Goal: Task Accomplishment & Management: Use online tool/utility

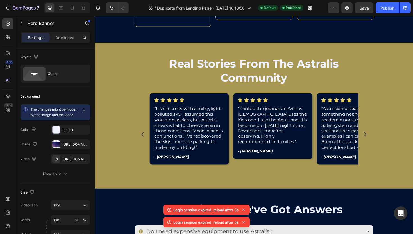
scroll to position [1490, 0]
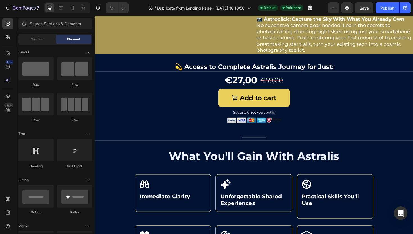
scroll to position [1175, 0]
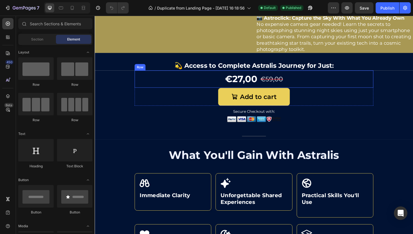
click at [272, 73] on p "💫 Access to Complete Astralis Journey for Just:" at bounding box center [263, 68] width 336 height 9
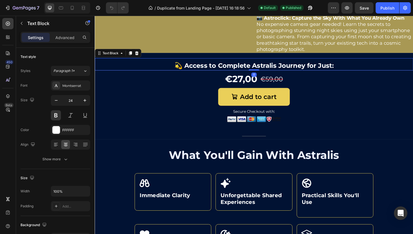
click at [262, 73] on p "💫 Access to Complete Astralis Journey for Just:" at bounding box center [263, 68] width 336 height 9
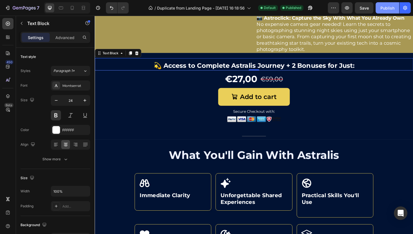
click at [382, 11] on button "Publish" at bounding box center [388, 7] width 24 height 11
click at [7, 7] on icon "button" at bounding box center [8, 8] width 6 height 6
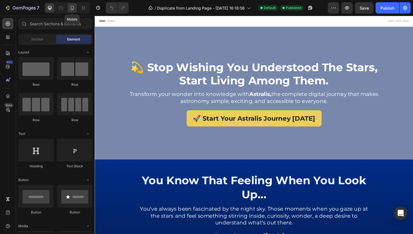
click at [73, 8] on icon at bounding box center [72, 8] width 6 height 6
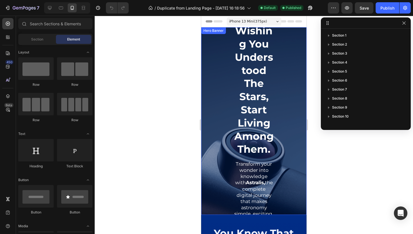
click at [296, 160] on div "💫 stop wishing you understood the stars, start living among them. Heading Trans…" at bounding box center [253, 128] width 97 height 262
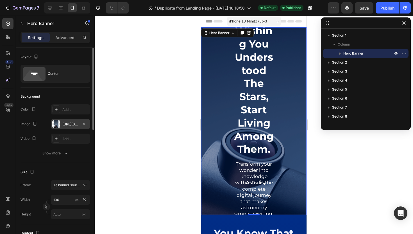
click at [63, 121] on div "[URL][DOMAIN_NAME]" at bounding box center [70, 124] width 39 height 10
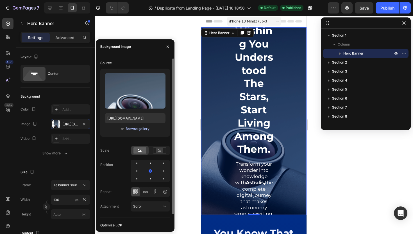
click at [140, 128] on div "Browse gallery" at bounding box center [138, 128] width 24 height 5
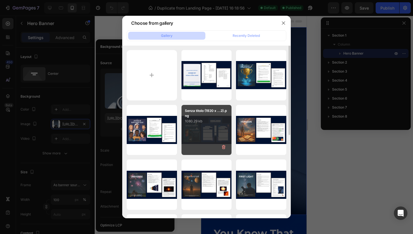
scroll to position [160, 0]
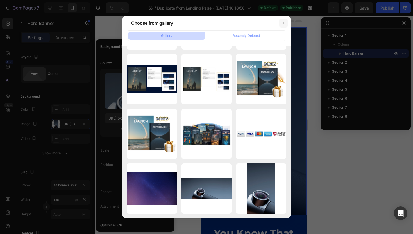
click at [279, 22] on button "button" at bounding box center [283, 23] width 9 height 9
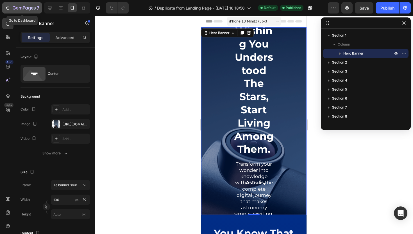
click at [9, 7] on icon "button" at bounding box center [8, 8] width 6 height 6
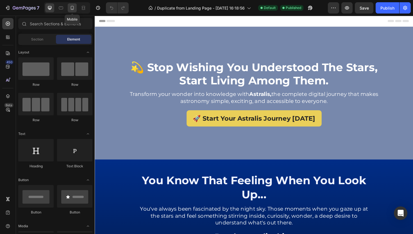
click at [74, 9] on icon at bounding box center [72, 8] width 6 height 6
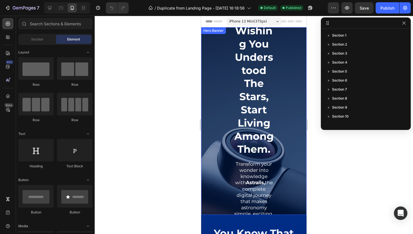
click at [203, 39] on div "💫 stop wishing you understood the stars, start living among them. Heading Trans…" at bounding box center [253, 121] width 105 height 287
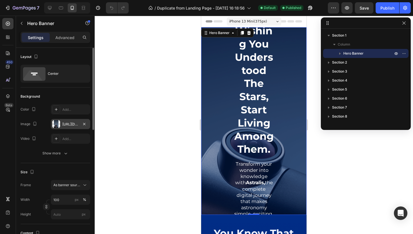
click at [66, 125] on div "https://cdn.shopify.com/s/files/1/0958/3214/6255/files/gempages_581066651374453…" at bounding box center [70, 124] width 16 height 5
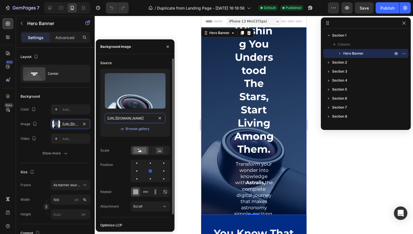
click at [136, 118] on input "https://cdn.shopify.com/s/files/1/0958/3214/6255/files/gempages_581066651374453…" at bounding box center [135, 118] width 61 height 10
paste input "videos/c/o/v/58eb69ff1711447b8e948812e75fde6c.mp4"
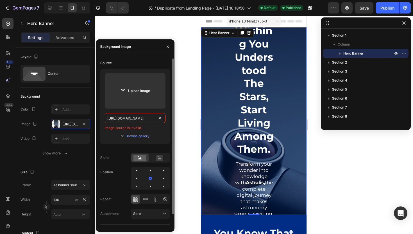
type input "https://cdn.shopify.com/videos/c/o/v/58eb69ff1711447b8e948812e75fde6c.mp4"
click at [106, 142] on div "Upload Image https://cdn.shopify.com/videos/c/o/v/58eb69ff1711447b8e948812e75fd…" at bounding box center [135, 106] width 70 height 75
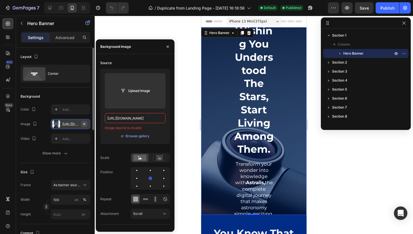
click at [82, 124] on icon "button" at bounding box center [84, 124] width 4 height 4
type input "Auto"
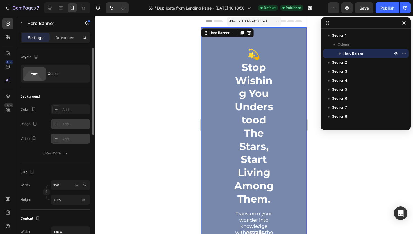
click at [71, 137] on div "Add..." at bounding box center [75, 138] width 26 height 5
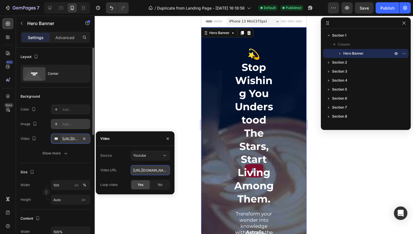
click at [142, 167] on input "https://youtu.be/KOxfzBp72uk" at bounding box center [150, 170] width 39 height 10
click at [144, 160] on div "Source Youtube Video URL https://youtu.be/KOxfzBp72uk Loop video Yes No" at bounding box center [135, 169] width 70 height 39
click at [145, 159] on button "Youtube" at bounding box center [150, 155] width 39 height 10
click at [141, 173] on div "Video hosting" at bounding box center [145, 169] width 46 height 11
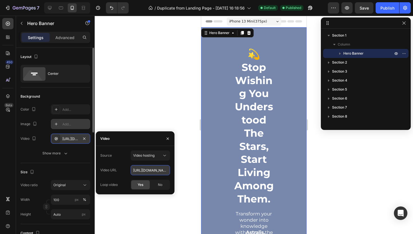
click at [145, 170] on input "https://cdn.shopify.com/videos/c/o/v/92a407d4e0c94a288eb54cac18c387dc.mp4" at bounding box center [150, 170] width 39 height 10
paste input "58eb69ff1711447b8e948812e75fde6"
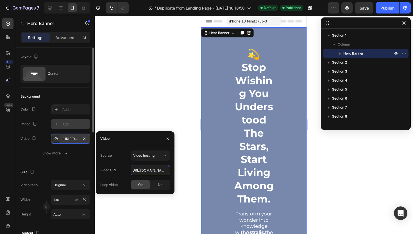
type input "https://cdn.shopify.com/videos/c/o/v/58eb69ff1711447b8e948812e75fde6c.mp4"
click at [118, 163] on div "Source Video hosting Video URL https://cdn.shopify.com/videos/c/o/v/58eb69ff171…" at bounding box center [135, 169] width 70 height 39
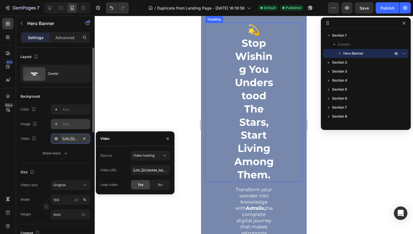
scroll to position [58, 0]
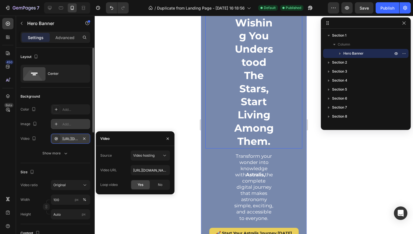
click at [250, 133] on h2 "💫 stop wishing you understood the stars, start living among them." at bounding box center [253, 68] width 41 height 159
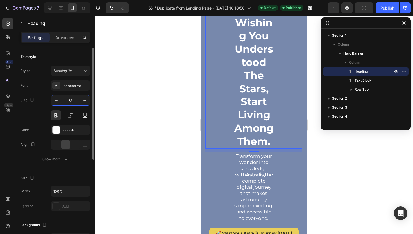
click at [72, 103] on input "36" at bounding box center [70, 100] width 19 height 10
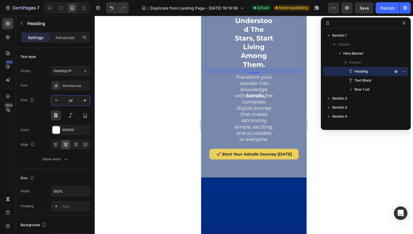
type input "2"
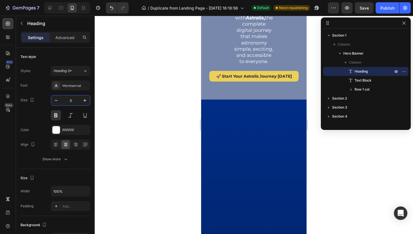
type input "31"
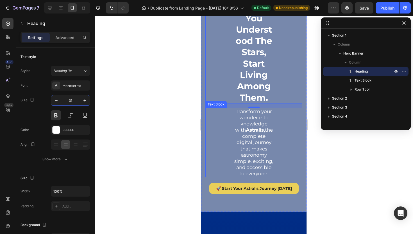
click at [255, 169] on p "Transform your wonder into knowledge with Astralis, the complete digital journe…" at bounding box center [254, 142] width 40 height 68
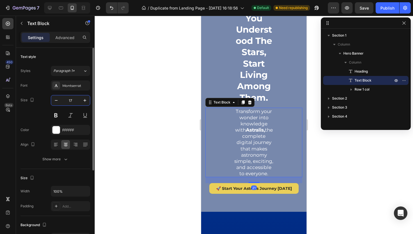
click at [72, 98] on input "17" at bounding box center [70, 100] width 19 height 10
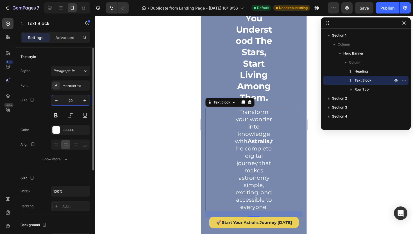
type input "2"
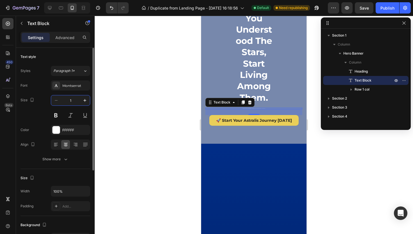
type input "18"
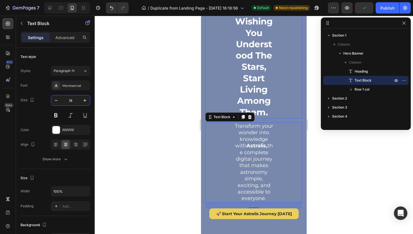
scroll to position [0, 0]
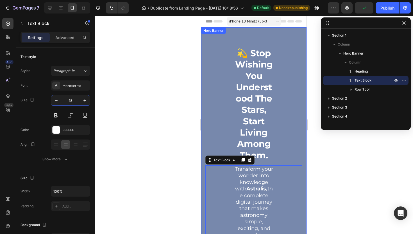
click at [289, 39] on div "💫 stop wishing you understood the stars, start living among them. Heading Trans…" at bounding box center [253, 153] width 105 height 253
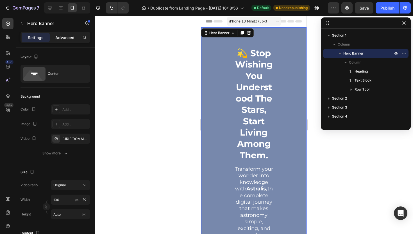
click at [66, 38] on p "Advanced" at bounding box center [64, 38] width 19 height 6
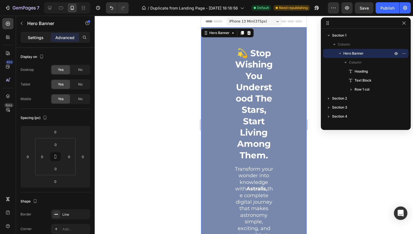
click at [37, 38] on p "Settings" at bounding box center [36, 38] width 16 height 6
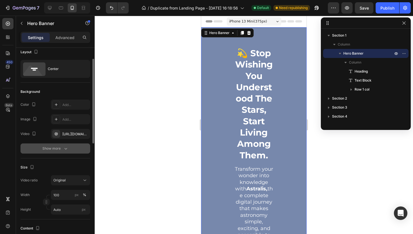
scroll to position [11, 0]
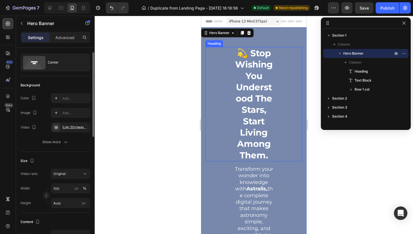
click at [230, 62] on div "💫 stop wishing you understood the stars, start living among them. Heading" at bounding box center [253, 104] width 97 height 114
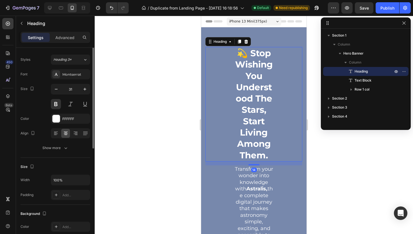
scroll to position [0, 0]
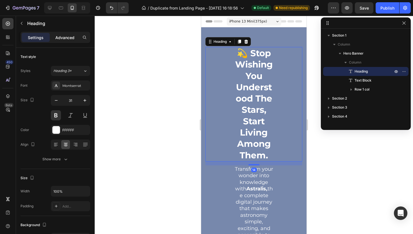
click at [65, 38] on p "Advanced" at bounding box center [64, 38] width 19 height 6
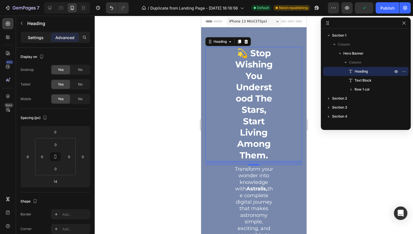
click at [41, 39] on p "Settings" at bounding box center [36, 38] width 16 height 6
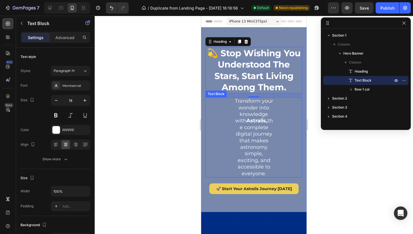
click at [226, 129] on div "Transform your wonder into knowledge with Astralis, the complete digital journe…" at bounding box center [253, 137] width 97 height 80
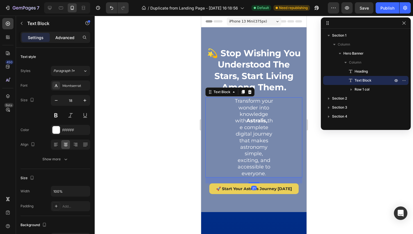
click at [67, 35] on p "Advanced" at bounding box center [64, 38] width 19 height 6
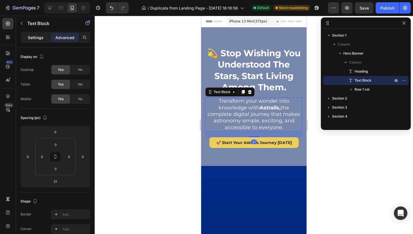
click at [33, 37] on p "Settings" at bounding box center [36, 38] width 16 height 6
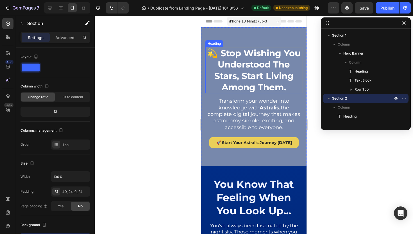
click at [259, 93] on h2 "💫 stop wishing you understood the stars, start living among them." at bounding box center [253, 70] width 97 height 46
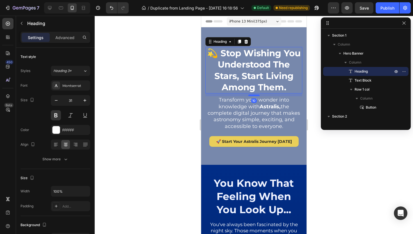
click at [256, 96] on div at bounding box center [253, 95] width 11 height 2
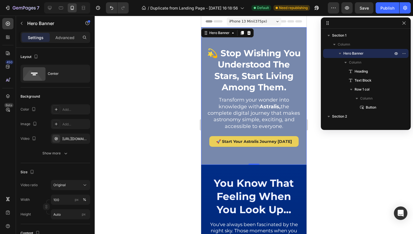
click at [288, 36] on div "💫 stop wishing you understood the stars, start living among them. Heading Trans…" at bounding box center [253, 95] width 105 height 137
click at [383, 5] on div "Publish" at bounding box center [387, 8] width 14 height 6
click at [53, 6] on div at bounding box center [49, 7] width 9 height 9
type input "1200"
type input "500"
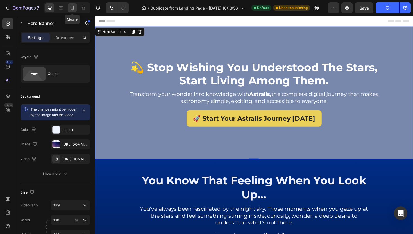
click at [72, 6] on icon at bounding box center [72, 8] width 6 height 6
type input "100%"
type input "Auto"
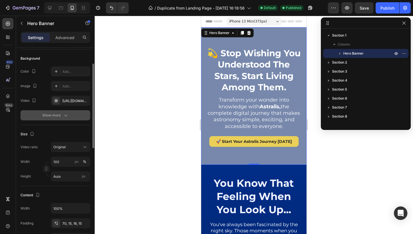
scroll to position [69, 0]
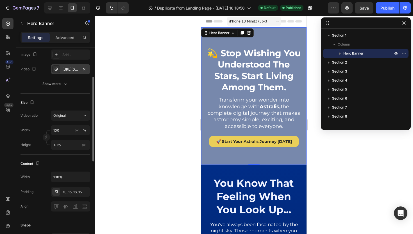
click at [79, 70] on div "https://cdn.shopify.com/videos/c/o/v/58eb69ff1711447b8e948812e75fde6c.mp4" at bounding box center [70, 69] width 39 height 10
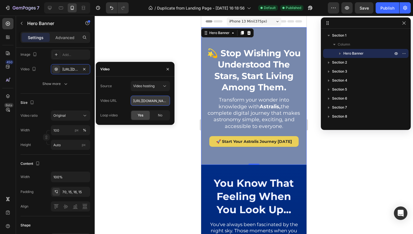
click at [151, 97] on input "https://cdn.shopify.com/videos/c/o/v/58eb69ff1711447b8e948812e75fde6c.mp4" at bounding box center [150, 101] width 39 height 10
paste input "c2cd300e5c7c464f9dbed4c213915a47"
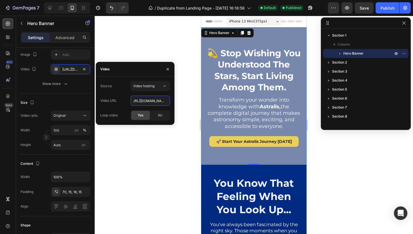
type input "https://cdn.shopify.com/videos/c/o/v/c2cd300e5c7c464f9dbed4c213915a47.mp4"
click at [152, 93] on div "Source Video hosting Video URL https://cdn.shopify.com/videos/c/o/v/c2cd300e5c7…" at bounding box center [135, 100] width 70 height 39
click at [226, 130] on p "Transform your wonder into knowledge with Astralis, the complete digital journe…" at bounding box center [254, 113] width 96 height 33
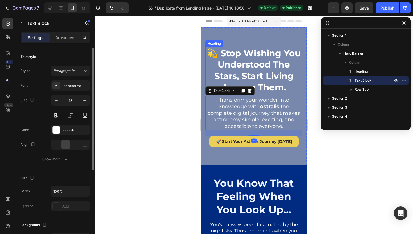
click at [251, 78] on h2 "💫 stop wishing you understood the stars, start living among them." at bounding box center [253, 70] width 97 height 46
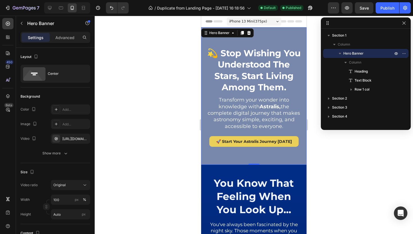
click at [214, 160] on div "💫 stop wishing you understood the stars, start living among them. Heading Trans…" at bounding box center [253, 103] width 97 height 113
drag, startPoint x: 248, startPoint y: 175, endPoint x: 248, endPoint y: 168, distance: 6.5
click at [248, 165] on div "💫 stop wishing you understood the stars, start living among them. Heading Trans…" at bounding box center [253, 95] width 105 height 137
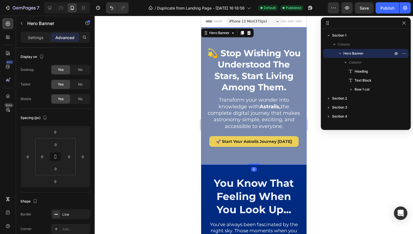
click at [248, 160] on div "💫 stop wishing you understood the stars, start living among them. Heading Trans…" at bounding box center [253, 103] width 97 height 113
click at [246, 93] on h2 "💫 stop wishing you understood the stars, start living among them." at bounding box center [253, 70] width 97 height 46
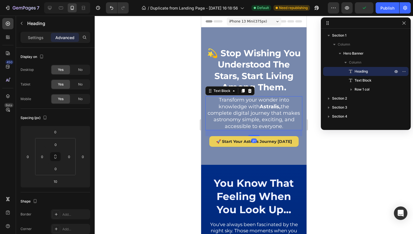
click at [244, 123] on p "Transform your wonder into knowledge with Astralis, the complete digital journe…" at bounding box center [254, 113] width 96 height 33
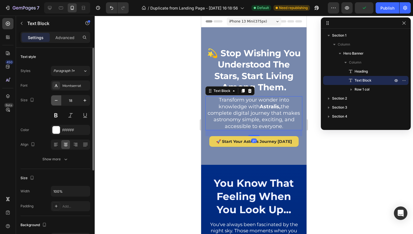
click at [59, 101] on icon "button" at bounding box center [56, 100] width 6 height 6
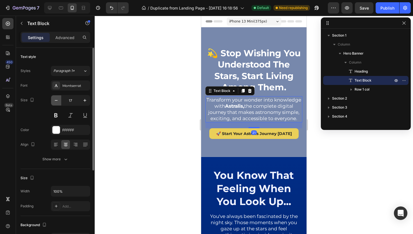
click at [59, 101] on icon "button" at bounding box center [56, 100] width 6 height 6
type input "16"
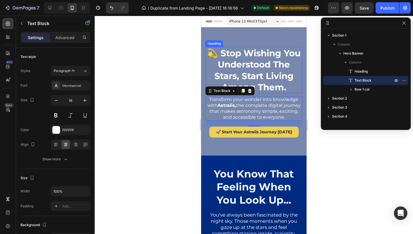
click at [230, 82] on h2 "💫 stop wishing you understood the stars, start living among them." at bounding box center [253, 70] width 97 height 46
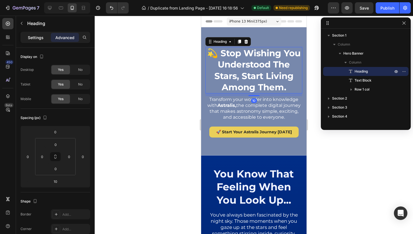
click at [43, 39] on p "Settings" at bounding box center [36, 38] width 16 height 6
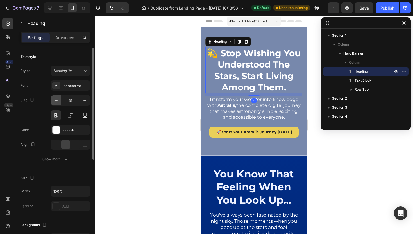
click at [59, 100] on icon "button" at bounding box center [56, 100] width 6 height 6
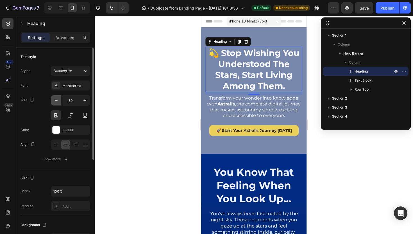
click at [59, 100] on icon "button" at bounding box center [56, 100] width 6 height 6
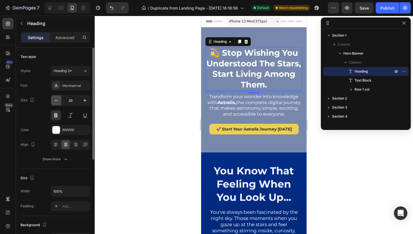
click at [59, 100] on icon "button" at bounding box center [56, 100] width 6 height 6
type input "28"
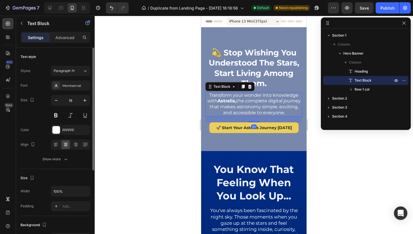
click at [258, 112] on p "Transform your wonder into knowledge with Astralis, the complete digital journe…" at bounding box center [254, 103] width 96 height 23
click at [87, 99] on icon "button" at bounding box center [85, 100] width 6 height 6
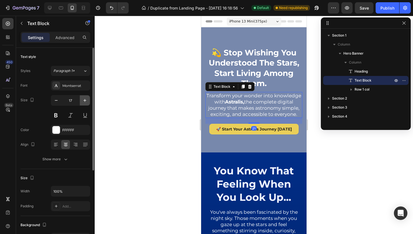
click at [87, 99] on icon "button" at bounding box center [85, 100] width 6 height 6
type input "18"
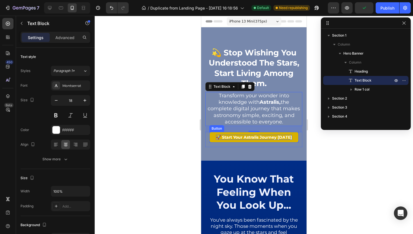
click at [257, 135] on p "🚀 Start Your Astralis Journey Today" at bounding box center [254, 137] width 76 height 5
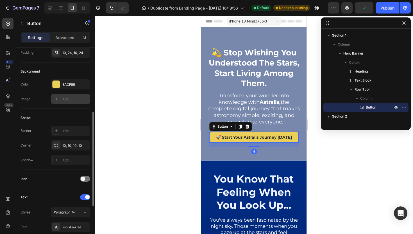
scroll to position [109, 0]
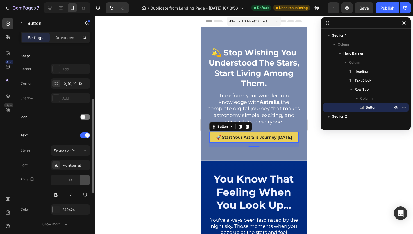
click at [89, 180] on button "button" at bounding box center [85, 180] width 10 height 10
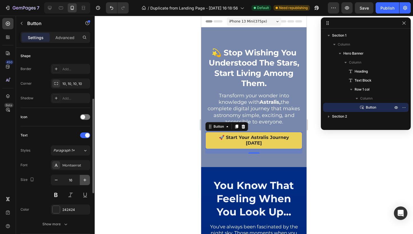
click at [89, 180] on button "button" at bounding box center [85, 180] width 10 height 10
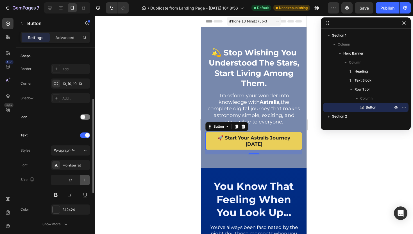
click at [89, 180] on button "button" at bounding box center [85, 180] width 10 height 10
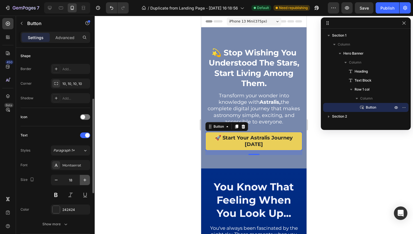
click at [89, 180] on button "button" at bounding box center [85, 180] width 10 height 10
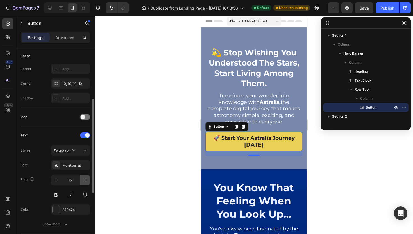
click at [89, 180] on button "button" at bounding box center [85, 180] width 10 height 10
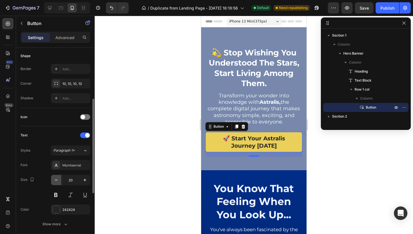
click at [55, 179] on icon "button" at bounding box center [56, 180] width 6 height 6
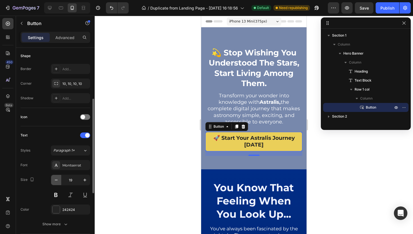
click at [55, 179] on icon "button" at bounding box center [56, 180] width 6 height 6
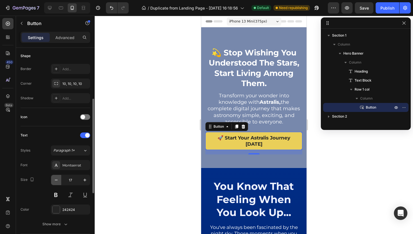
click at [55, 179] on icon "button" at bounding box center [56, 180] width 6 height 6
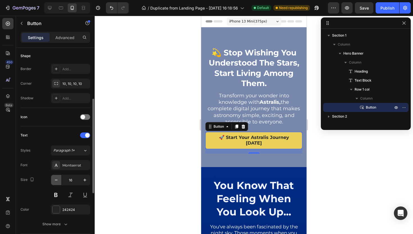
click at [55, 179] on icon "button" at bounding box center [56, 180] width 6 height 6
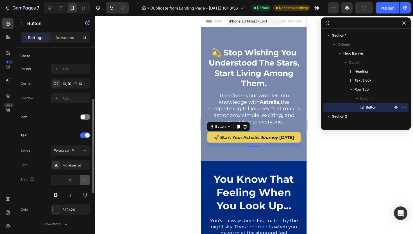
click at [83, 180] on icon "button" at bounding box center [85, 180] width 6 height 6
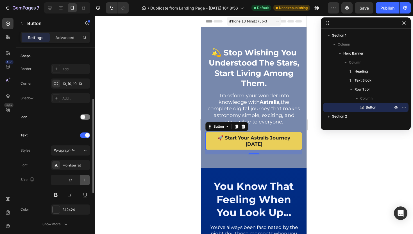
click at [83, 180] on icon "button" at bounding box center [85, 180] width 6 height 6
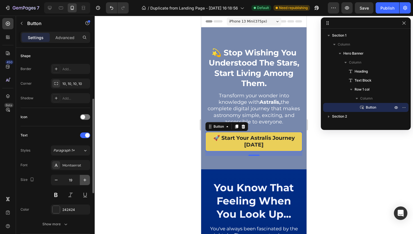
click at [83, 180] on icon "button" at bounding box center [85, 180] width 6 height 6
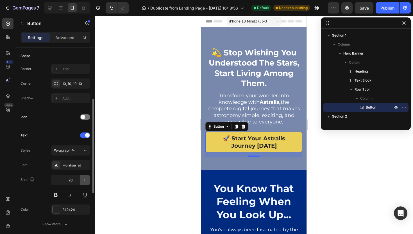
click at [83, 180] on icon "button" at bounding box center [85, 180] width 6 height 6
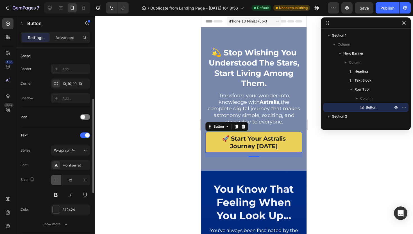
click at [58, 180] on icon "button" at bounding box center [56, 180] width 6 height 6
type input "20"
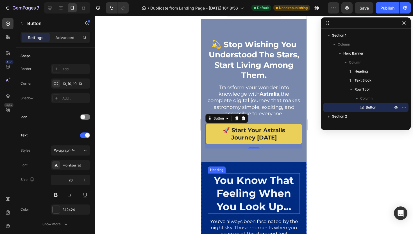
scroll to position [38, 0]
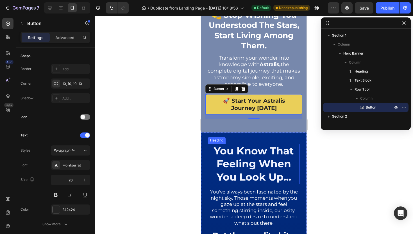
click at [271, 157] on h2 "you know that feeling when you look up..." at bounding box center [254, 164] width 92 height 40
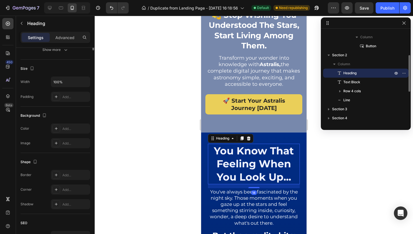
scroll to position [0, 0]
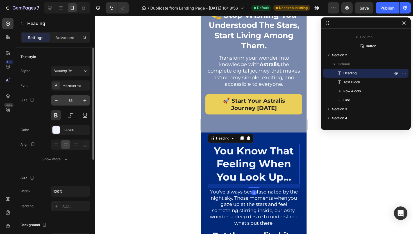
click at [69, 100] on input "36" at bounding box center [70, 100] width 19 height 10
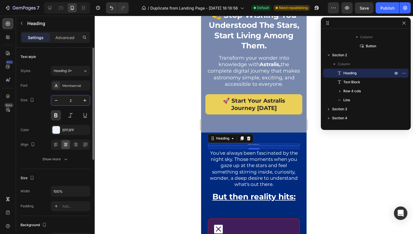
type input "28"
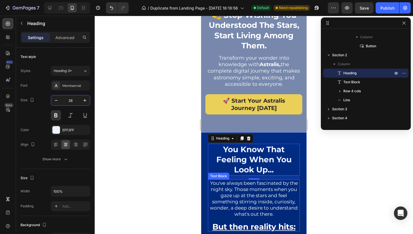
click at [240, 196] on p "You've always been fascinated by the night sky. Those moments when you gaze up …" at bounding box center [253, 198] width 91 height 37
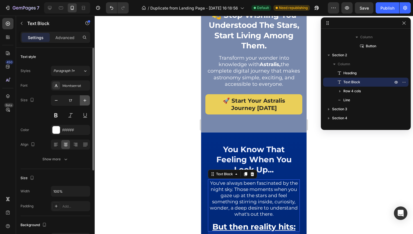
click at [88, 99] on button "button" at bounding box center [85, 100] width 10 height 10
type input "18"
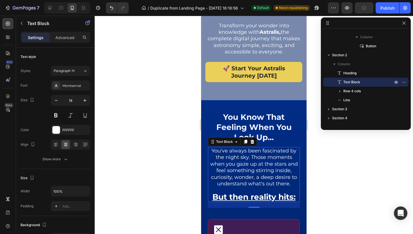
scroll to position [71, 0]
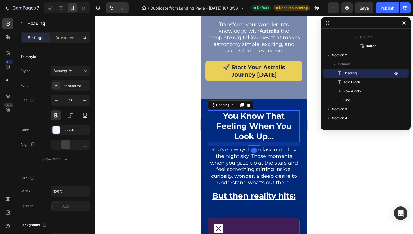
click at [269, 127] on h2 "you know that feeling when you look up..." at bounding box center [254, 126] width 92 height 32
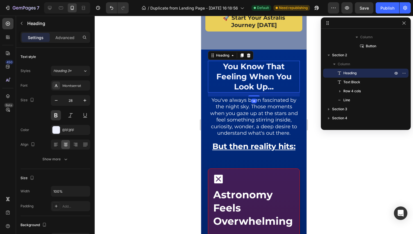
scroll to position [121, 0]
click at [261, 145] on u "But then reality hits:" at bounding box center [253, 146] width 83 height 10
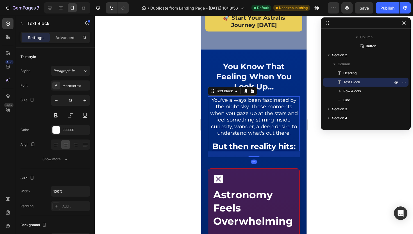
click at [260, 147] on u "But then reality hits:" at bounding box center [253, 146] width 83 height 10
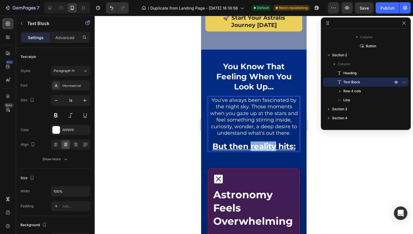
click at [260, 147] on u "But then reality hits:" at bounding box center [253, 146] width 83 height 10
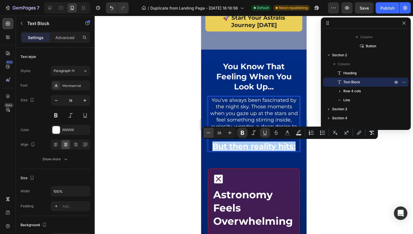
click at [207, 133] on icon "Editor contextual toolbar" at bounding box center [209, 133] width 6 height 6
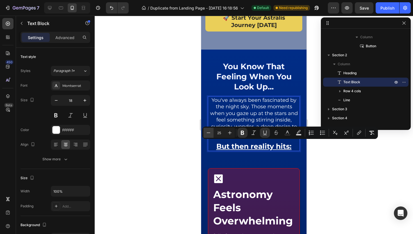
click at [207, 133] on icon "Editor contextual toolbar" at bounding box center [209, 133] width 6 height 6
type input "24"
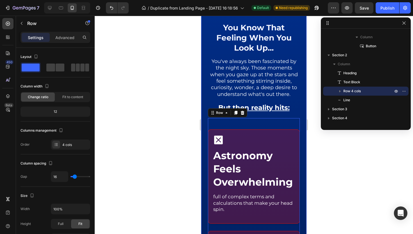
scroll to position [226, 0]
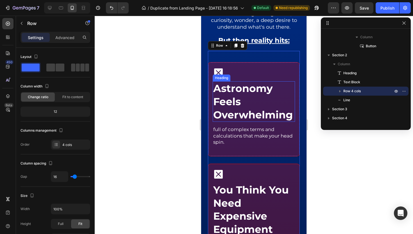
click at [242, 108] on h2 "astronomy feels overwhelming" at bounding box center [254, 101] width 82 height 40
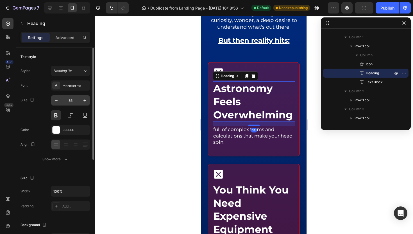
click at [73, 101] on input "36" at bounding box center [70, 100] width 19 height 10
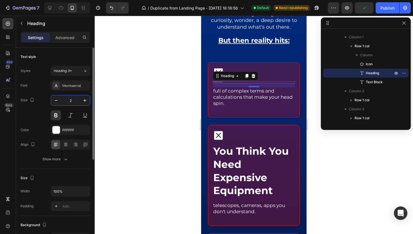
type input "24"
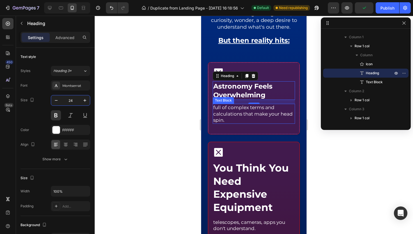
click at [219, 117] on p "full of complex terms and calculations that make your head spin." at bounding box center [253, 113] width 81 height 19
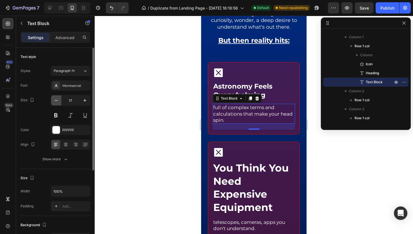
click at [58, 101] on icon "button" at bounding box center [56, 100] width 6 height 6
type input "16"
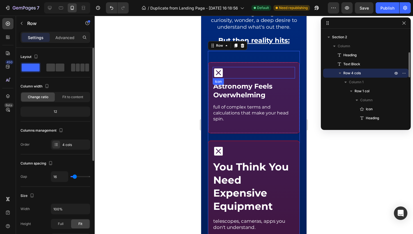
click at [220, 73] on icon at bounding box center [219, 73] width 12 height 12
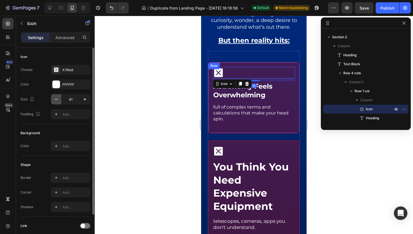
click at [60, 97] on button "button" at bounding box center [56, 99] width 10 height 10
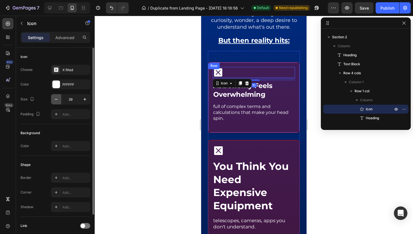
click at [60, 97] on button "button" at bounding box center [56, 99] width 10 height 10
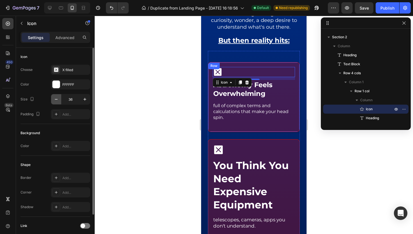
click at [60, 97] on button "button" at bounding box center [56, 99] width 10 height 10
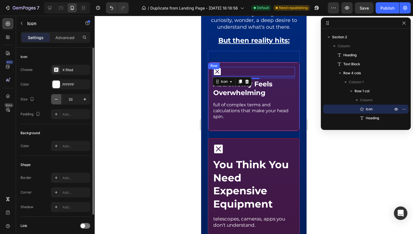
click at [60, 97] on button "button" at bounding box center [56, 99] width 10 height 10
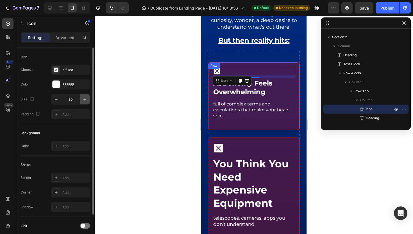
click at [86, 98] on icon "button" at bounding box center [85, 99] width 6 height 6
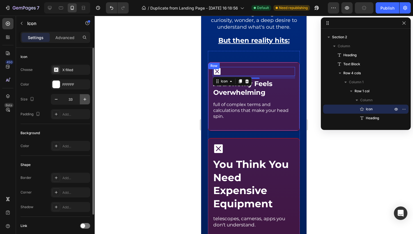
click at [86, 98] on icon "button" at bounding box center [85, 99] width 6 height 6
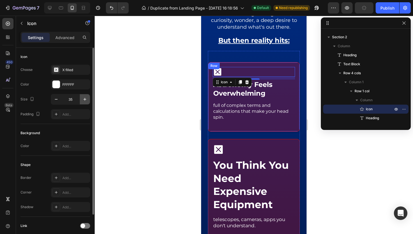
click at [86, 98] on icon "button" at bounding box center [85, 99] width 6 height 6
click at [60, 99] on button "button" at bounding box center [56, 99] width 10 height 10
type input "34"
click at [242, 97] on h2 "astronomy feels overwhelming" at bounding box center [254, 88] width 82 height 19
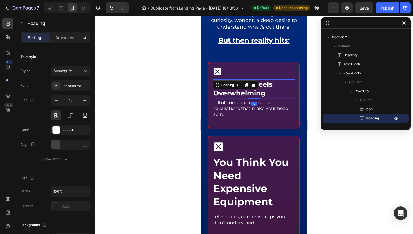
click at [248, 99] on div at bounding box center [253, 98] width 11 height 2
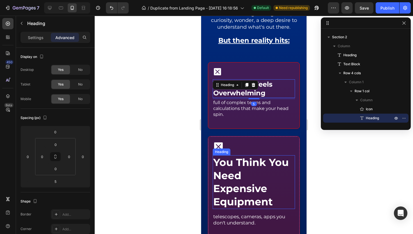
click at [245, 169] on h2 "you think you need expensive equipment" at bounding box center [254, 182] width 82 height 54
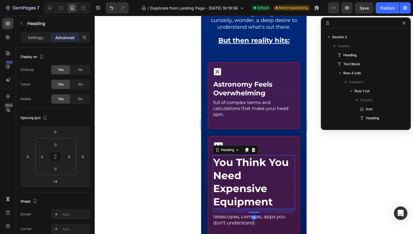
scroll to position [178, 0]
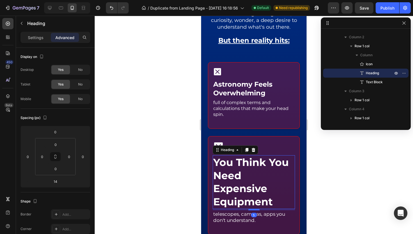
click at [250, 208] on div at bounding box center [253, 209] width 11 height 2
type input "5"
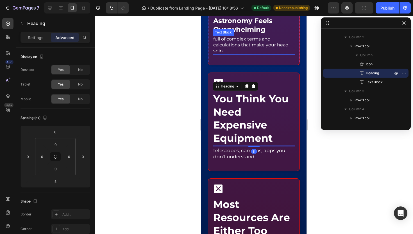
scroll to position [351, 0]
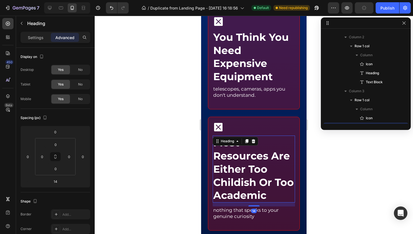
click at [247, 158] on h2 "most resources are either too childish or too academic" at bounding box center [254, 168] width 82 height 67
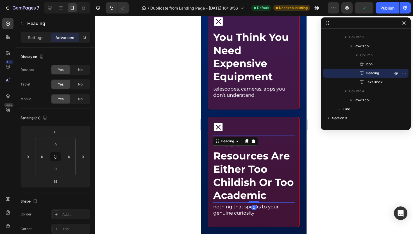
click at [249, 202] on div at bounding box center [253, 202] width 11 height 2
click at [249, 203] on div at bounding box center [253, 203] width 11 height 2
type input "5"
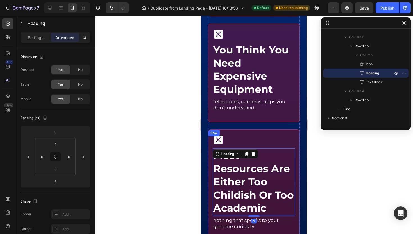
scroll to position [518, 0]
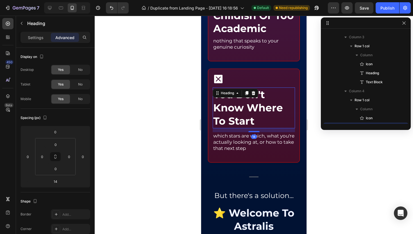
click at [253, 120] on h2 "you don't know where to start" at bounding box center [254, 107] width 82 height 40
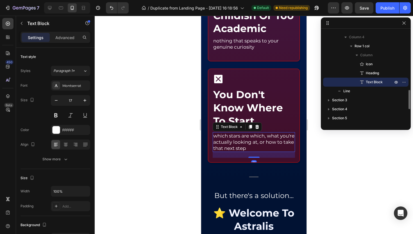
click at [255, 132] on div "which stars are which, what you're actually looking at, or how to take that nex…" at bounding box center [254, 142] width 82 height 20
click at [271, 112] on h2 "you don't know where to start" at bounding box center [254, 107] width 82 height 40
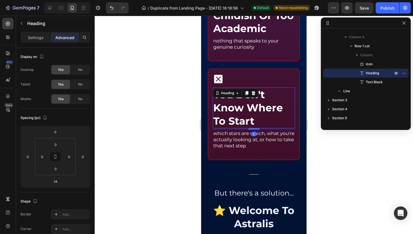
drag, startPoint x: 251, startPoint y: 131, endPoint x: 250, endPoint y: 128, distance: 2.9
click at [250, 128] on div at bounding box center [253, 129] width 11 height 2
type input "5"
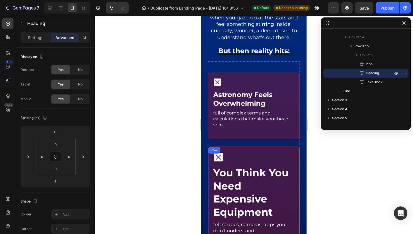
scroll to position [207, 0]
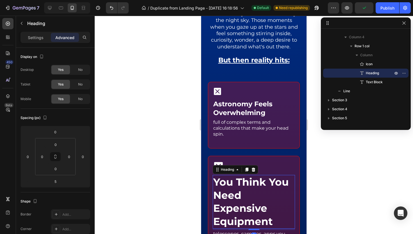
click at [253, 184] on h2 "you think you need expensive equipment" at bounding box center [254, 202] width 82 height 54
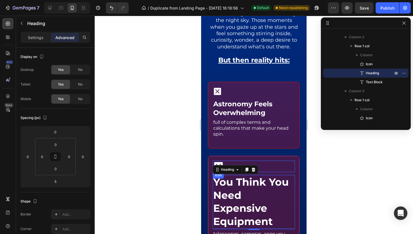
click at [222, 163] on icon at bounding box center [218, 166] width 9 height 9
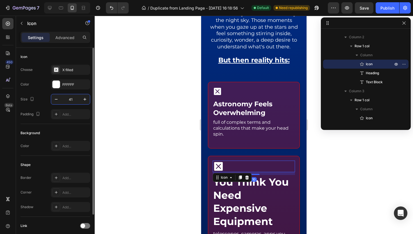
click at [70, 101] on input "41" at bounding box center [70, 99] width 19 height 10
type input "34"
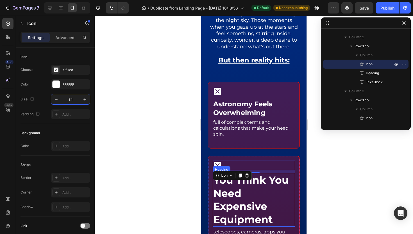
click at [270, 212] on h2 "you think you need expensive equipment" at bounding box center [254, 200] width 82 height 54
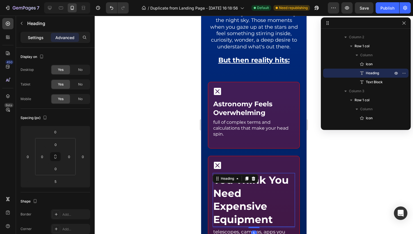
click at [35, 37] on p "Settings" at bounding box center [36, 38] width 16 height 6
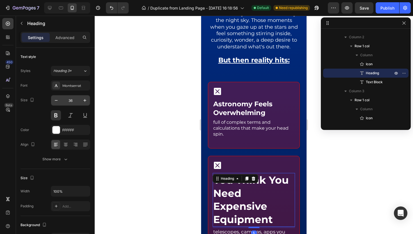
click at [69, 101] on input "36" at bounding box center [70, 100] width 19 height 10
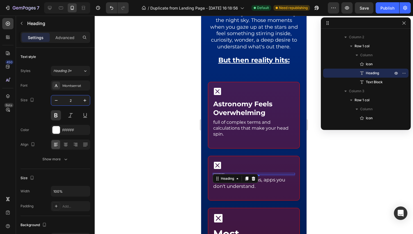
type input "24"
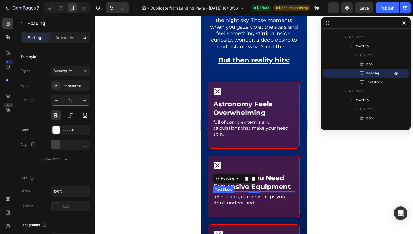
click at [245, 206] on p "telescopes, cameras, apps you don't understand." at bounding box center [253, 199] width 81 height 12
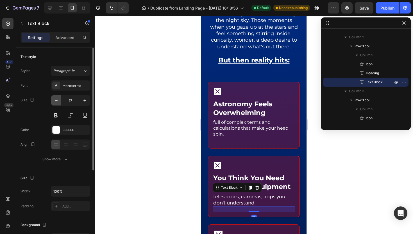
click at [54, 97] on icon "button" at bounding box center [56, 100] width 6 height 6
type input "16"
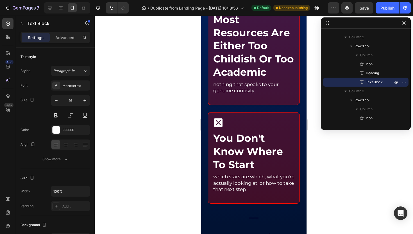
scroll to position [437, 0]
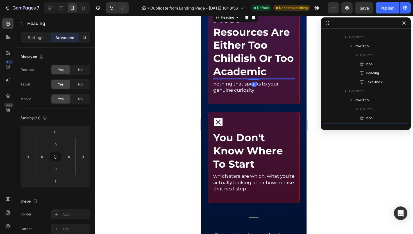
click at [247, 61] on h2 "most resources are either too childish or too academic" at bounding box center [254, 45] width 82 height 67
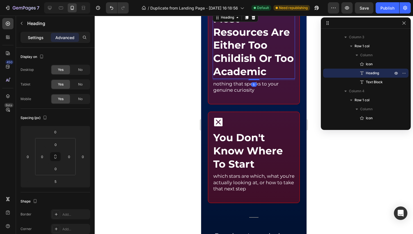
click at [39, 39] on p "Settings" at bounding box center [36, 38] width 16 height 6
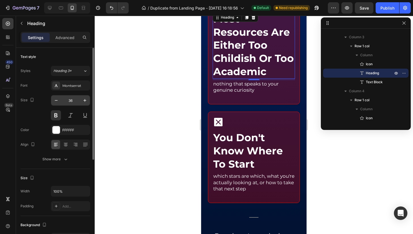
click at [69, 98] on input "36" at bounding box center [70, 100] width 19 height 10
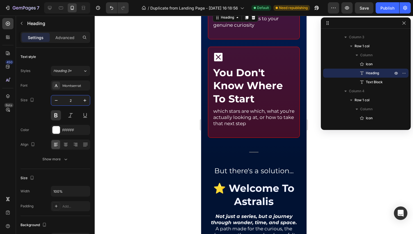
type input "24"
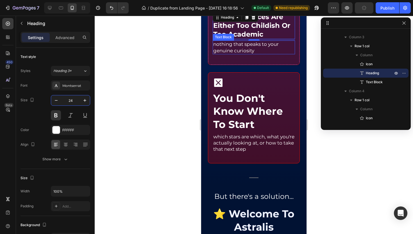
click at [245, 53] on p "nothing that speaks to your genuine curiosity" at bounding box center [253, 47] width 81 height 12
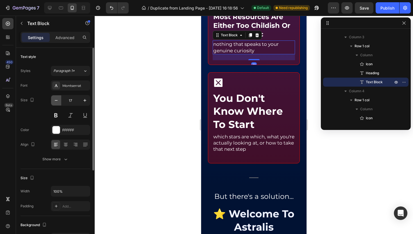
click at [53, 101] on button "button" at bounding box center [56, 100] width 10 height 10
type input "16"
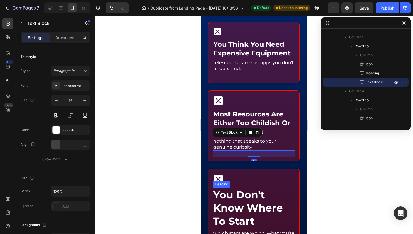
scroll to position [340, 0]
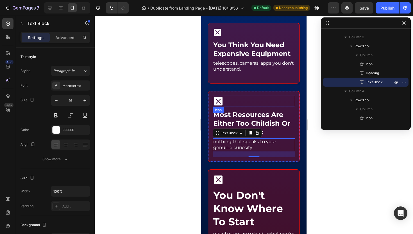
click at [217, 105] on icon at bounding box center [218, 101] width 8 height 8
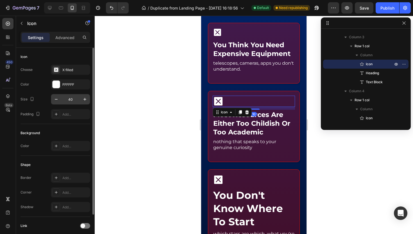
click at [71, 99] on input "40" at bounding box center [70, 99] width 19 height 10
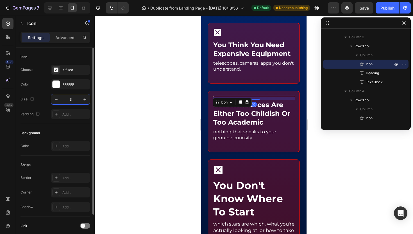
type input "34"
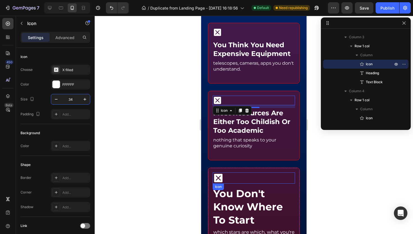
click at [222, 182] on icon at bounding box center [218, 178] width 8 height 8
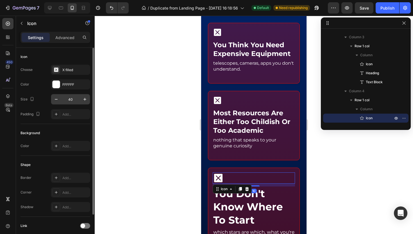
click at [67, 100] on input "40" at bounding box center [70, 99] width 19 height 10
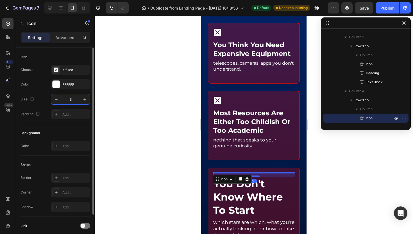
type input "34"
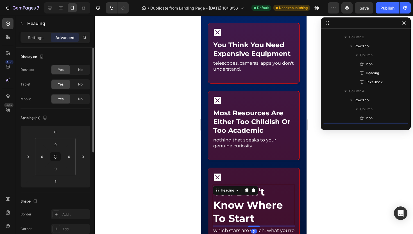
click at [229, 210] on h2 "you don't know where to start" at bounding box center [254, 205] width 82 height 40
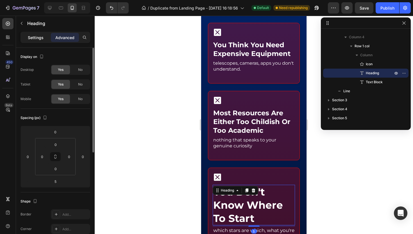
click at [28, 37] on div "Settings" at bounding box center [36, 37] width 28 height 9
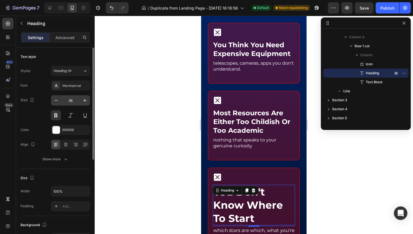
click at [73, 100] on input "36" at bounding box center [70, 100] width 19 height 10
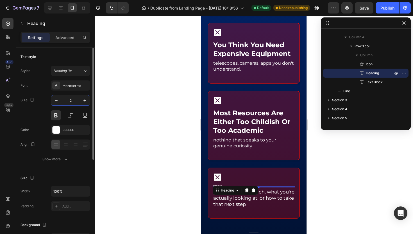
type input "24"
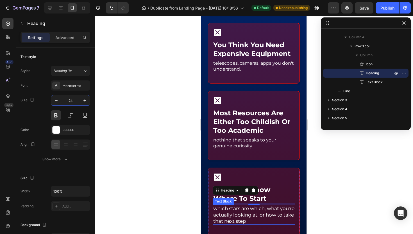
click at [247, 221] on p "which stars are which, what you're actually looking at, or how to take that nex…" at bounding box center [253, 214] width 81 height 19
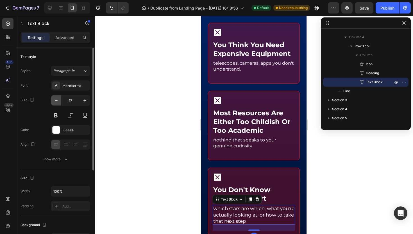
click at [54, 100] on icon "button" at bounding box center [56, 100] width 6 height 6
type input "16"
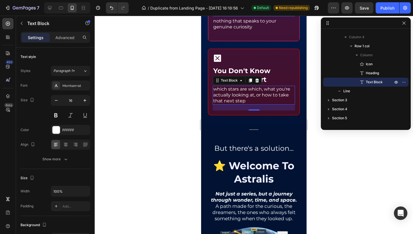
scroll to position [491, 0]
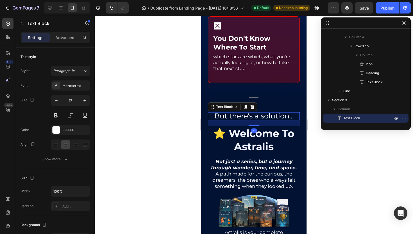
click at [254, 120] on span "But there's a solution..." at bounding box center [253, 116] width 79 height 8
click at [59, 99] on icon "button" at bounding box center [56, 100] width 6 height 6
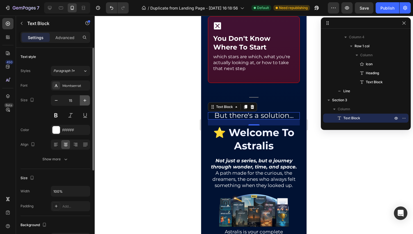
click at [85, 102] on icon "button" at bounding box center [85, 100] width 6 height 6
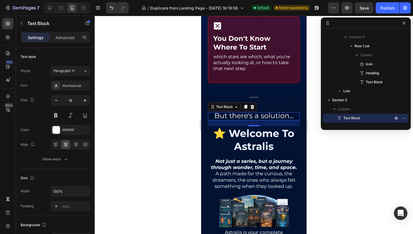
type input "17"
click at [263, 120] on span "But there's a solution..." at bounding box center [253, 116] width 79 height 8
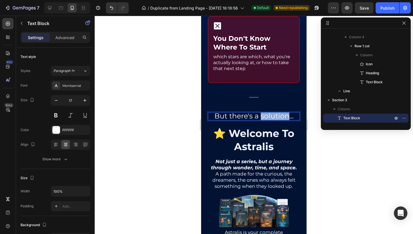
click at [263, 120] on span "But there's a solution..." at bounding box center [253, 116] width 79 height 8
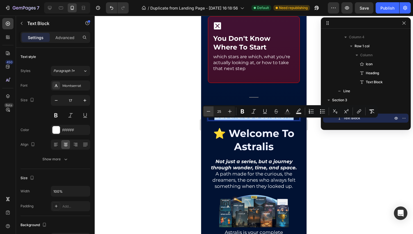
click at [207, 111] on icon "Editor contextual toolbar" at bounding box center [209, 111] width 4 height 0
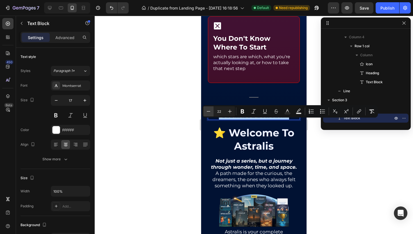
click at [207, 111] on icon "Editor contextual toolbar" at bounding box center [209, 111] width 4 height 0
click at [233, 110] on button "Plus" at bounding box center [230, 111] width 10 height 10
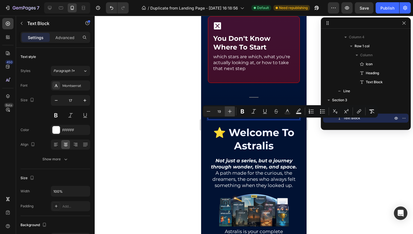
click at [233, 110] on button "Plus" at bounding box center [230, 111] width 10 height 10
click at [231, 110] on icon "Editor contextual toolbar" at bounding box center [230, 111] width 6 height 6
click at [204, 114] on button "Minus" at bounding box center [208, 111] width 10 height 10
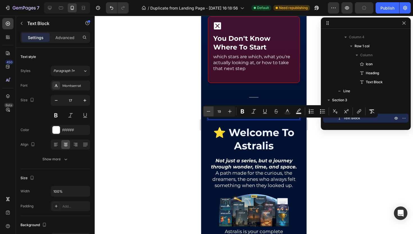
type input "18"
click at [78, 144] on icon at bounding box center [76, 145] width 6 height 6
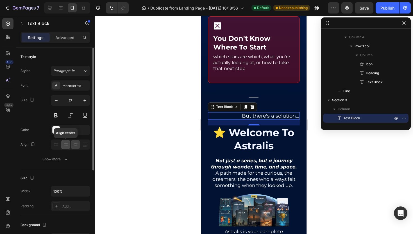
click at [69, 145] on div at bounding box center [65, 144] width 9 height 9
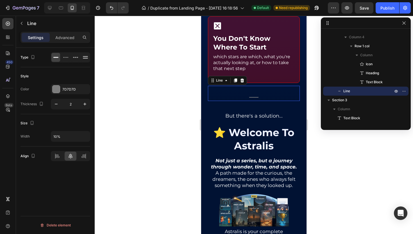
click at [276, 95] on div "Title Line 0" at bounding box center [254, 93] width 92 height 15
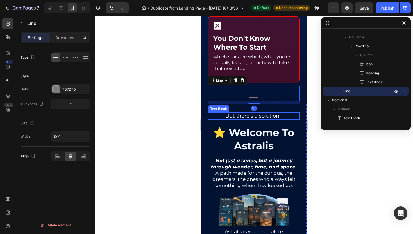
click at [264, 119] on div "But there's a solution..." at bounding box center [254, 115] width 92 height 7
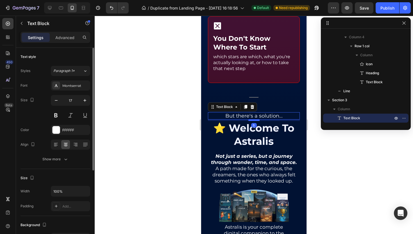
drag, startPoint x: 255, startPoint y: 133, endPoint x: 256, endPoint y: 129, distance: 4.6
click at [256, 121] on div at bounding box center [253, 120] width 11 height 2
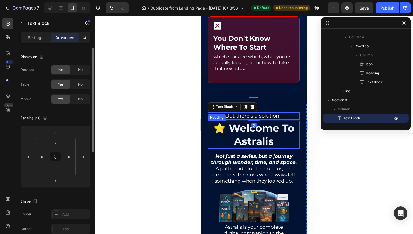
click at [262, 145] on h2 "⭐️ welcome to astralis" at bounding box center [254, 135] width 92 height 28
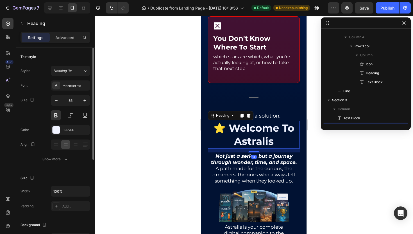
scroll to position [340, 0]
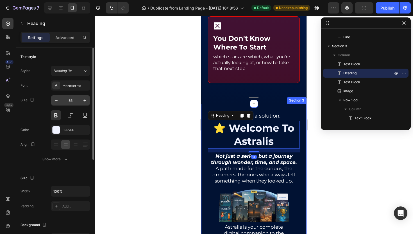
click at [71, 101] on input "36" at bounding box center [70, 100] width 19 height 10
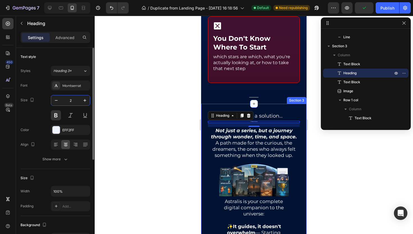
type input "28"
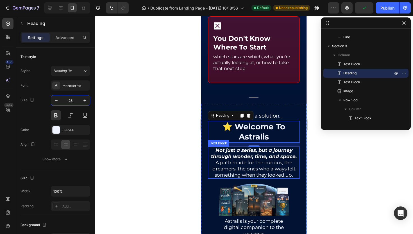
click at [264, 159] on strong "Not just a series, but a journey through wonder, time, and space." at bounding box center [254, 153] width 86 height 12
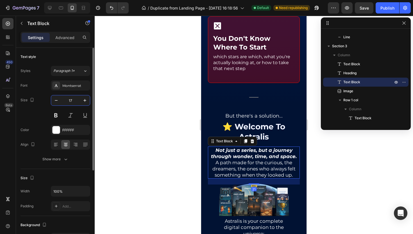
click at [68, 101] on input "17" at bounding box center [70, 100] width 19 height 10
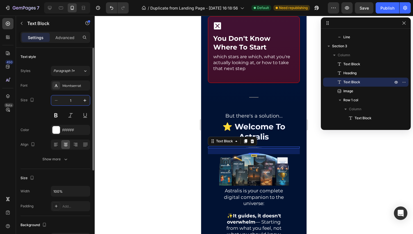
type input "18"
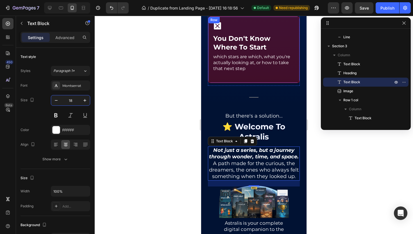
click at [288, 78] on div "Icon you don't know where to start Heading which stars are which, what you're a…" at bounding box center [254, 49] width 82 height 57
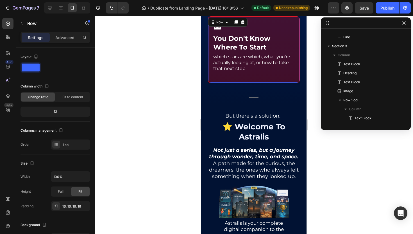
scroll to position [259, 0]
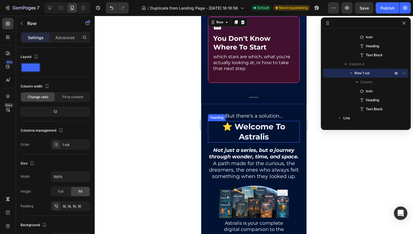
click at [256, 142] on h2 "⭐️ welcome to astralis" at bounding box center [254, 132] width 92 height 22
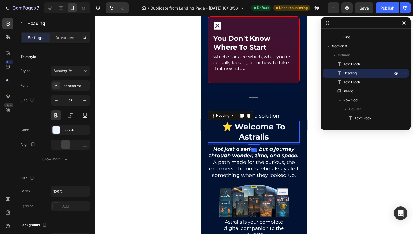
click at [255, 145] on div at bounding box center [253, 145] width 11 height 2
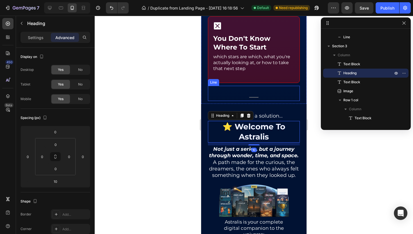
click at [278, 101] on div "Title Line" at bounding box center [254, 93] width 92 height 15
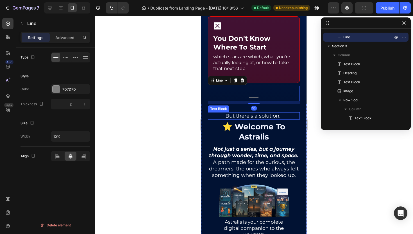
click at [265, 119] on span "But there's a solution..." at bounding box center [253, 116] width 57 height 6
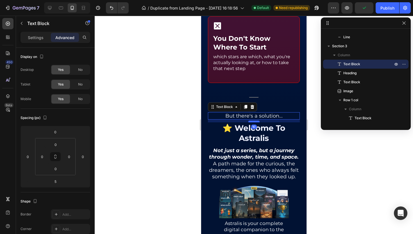
click at [256, 122] on div at bounding box center [253, 122] width 11 height 2
type input "10"
click at [276, 96] on div "Title Line" at bounding box center [254, 93] width 92 height 15
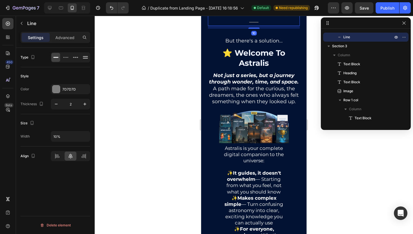
scroll to position [566, 0]
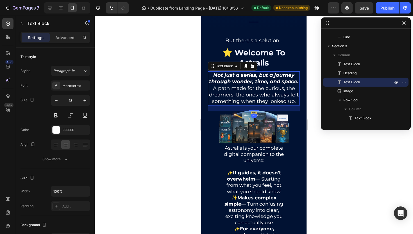
click at [256, 105] on p "Not just a series, but a journey through wonder, time, and space. A path made f…" at bounding box center [253, 88] width 91 height 33
click at [55, 101] on icon "button" at bounding box center [56, 100] width 6 height 6
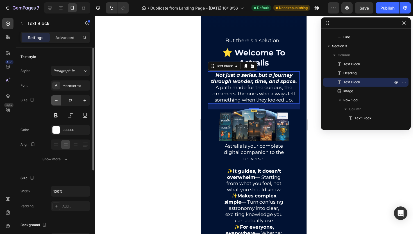
click at [55, 101] on icon "button" at bounding box center [56, 100] width 6 height 6
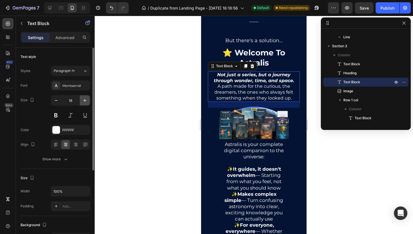
click at [85, 101] on icon "button" at bounding box center [85, 100] width 6 height 6
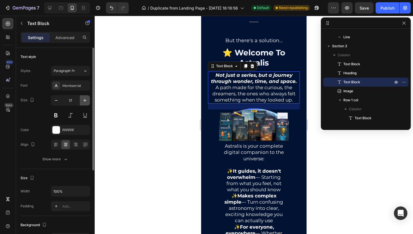
click at [85, 101] on icon "button" at bounding box center [85, 100] width 6 height 6
type input "18"
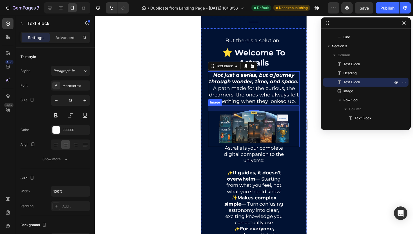
click at [250, 147] on img at bounding box center [254, 126] width 74 height 41
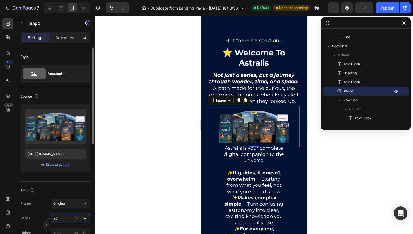
drag, startPoint x: 58, startPoint y: 218, endPoint x: 55, endPoint y: 215, distance: 4.0
click at [55, 215] on input "80" at bounding box center [70, 218] width 39 height 10
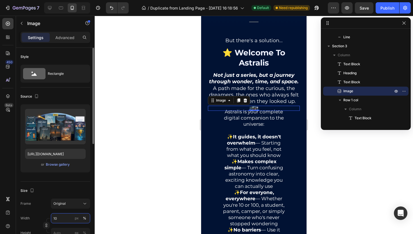
type input "100"
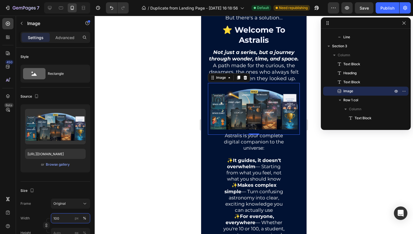
scroll to position [590, 0]
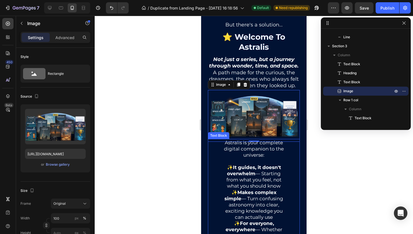
click at [244, 157] on p "Astralis is your complete digital companion to the universe:" at bounding box center [254, 148] width 63 height 19
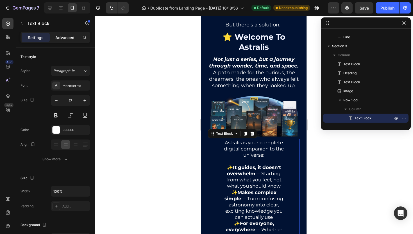
click at [73, 35] on p "Advanced" at bounding box center [64, 38] width 19 height 6
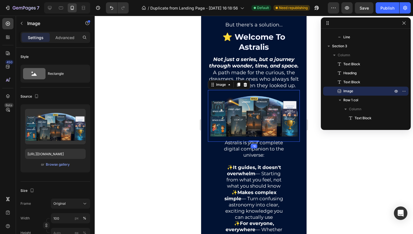
click at [257, 126] on img at bounding box center [254, 116] width 92 height 52
click at [63, 41] on div "Advanced" at bounding box center [65, 37] width 28 height 9
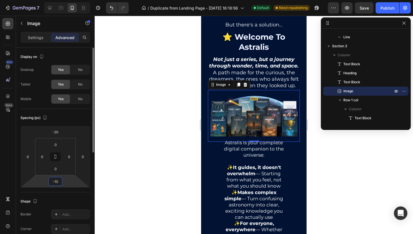
click at [57, 181] on input "-10" at bounding box center [55, 181] width 11 height 8
type input "0"
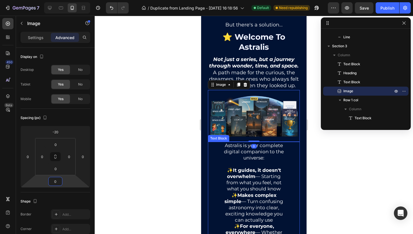
click at [270, 167] on p at bounding box center [254, 164] width 63 height 6
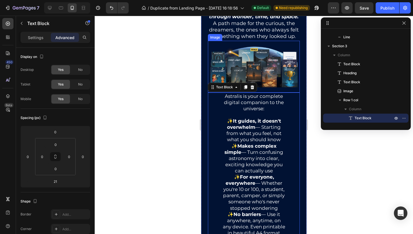
scroll to position [642, 0]
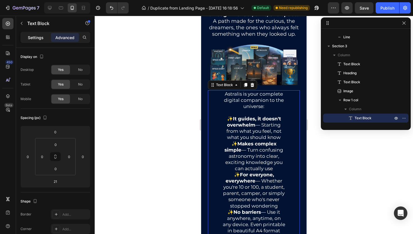
click at [29, 38] on p "Settings" at bounding box center [36, 38] width 16 height 6
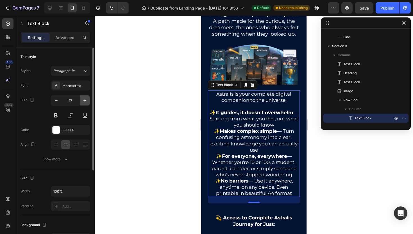
click at [86, 101] on icon "button" at bounding box center [85, 100] width 6 height 6
type input "18"
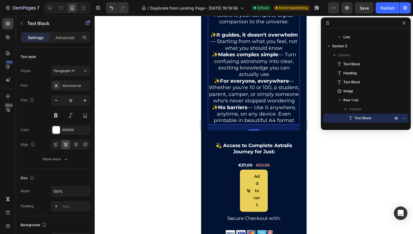
scroll to position [721, 0]
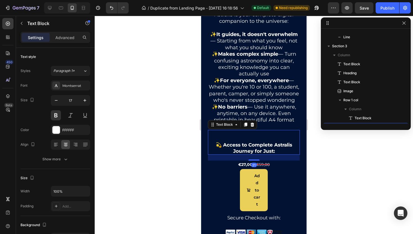
click at [250, 154] on p "💫 Access to Complete Astralis Journey for Just:" at bounding box center [253, 148] width 91 height 12
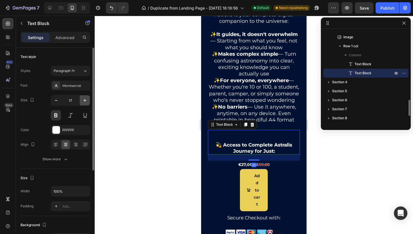
click at [85, 101] on icon "button" at bounding box center [85, 100] width 6 height 6
type input "18"
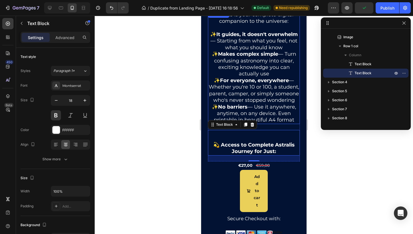
click at [278, 31] on p at bounding box center [253, 28] width 91 height 6
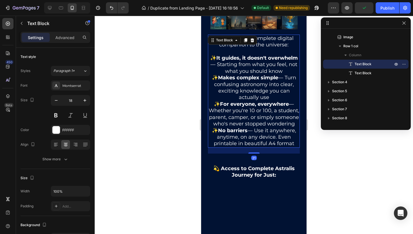
scroll to position [613, 0]
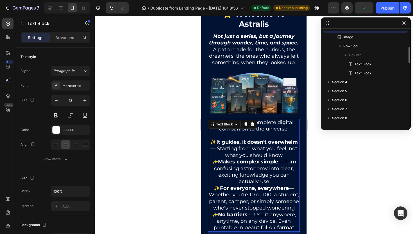
click at [263, 66] on p "Not just a series, but a journey through wonder, time, and space. A path made f…" at bounding box center [253, 49] width 91 height 33
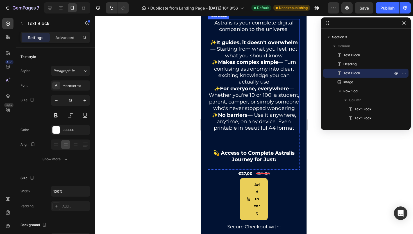
scroll to position [713, 0]
click at [267, 85] on p "✨ Makes complex simple — Turn confusing astronomy into clear, exciting knowledg…" at bounding box center [253, 72] width 91 height 26
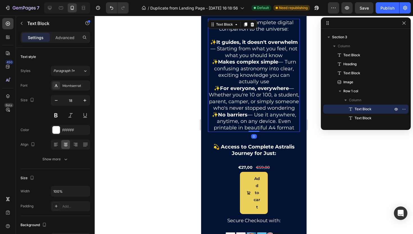
drag, startPoint x: 256, startPoint y: 161, endPoint x: 258, endPoint y: 146, distance: 15.0
click at [258, 132] on div "Astralis is your complete digital companion to the universe: ✨ It guides, it do…" at bounding box center [254, 75] width 92 height 113
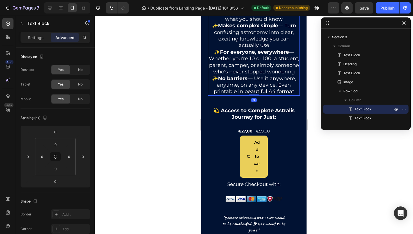
scroll to position [780, 0]
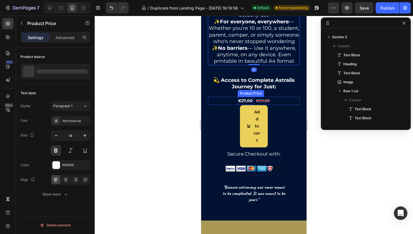
click at [240, 105] on div "€27,00" at bounding box center [245, 101] width 15 height 8
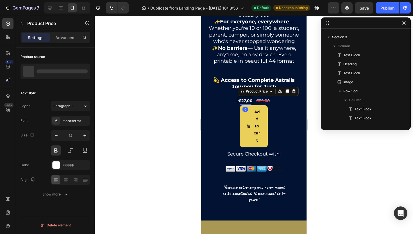
scroll to position [457, 0]
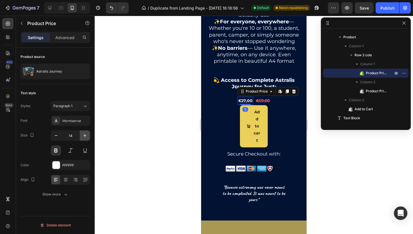
click at [87, 135] on icon "button" at bounding box center [85, 136] width 6 height 6
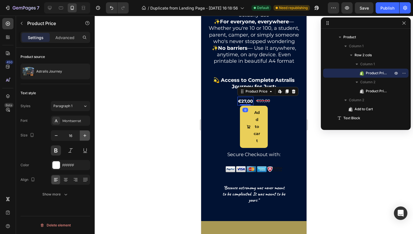
click at [87, 135] on icon "button" at bounding box center [85, 136] width 6 height 6
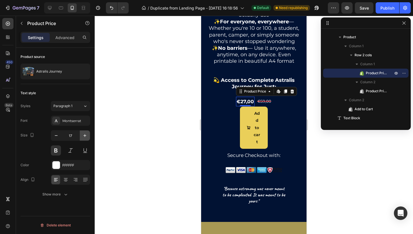
click at [87, 135] on icon "button" at bounding box center [85, 136] width 6 height 6
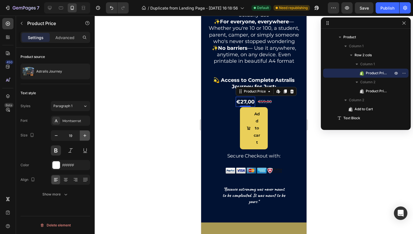
click at [87, 135] on icon "button" at bounding box center [85, 136] width 6 height 6
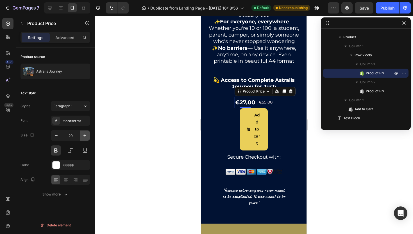
click at [87, 135] on icon "button" at bounding box center [85, 136] width 6 height 6
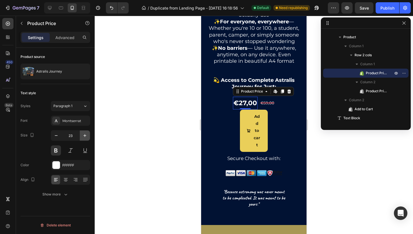
click at [87, 135] on icon "button" at bounding box center [85, 136] width 6 height 6
type input "24"
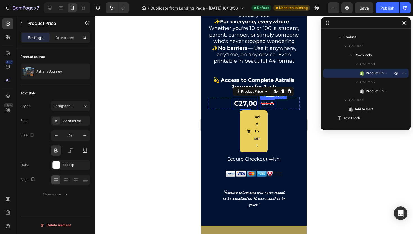
click at [266, 107] on div "€59,00" at bounding box center [267, 103] width 15 height 8
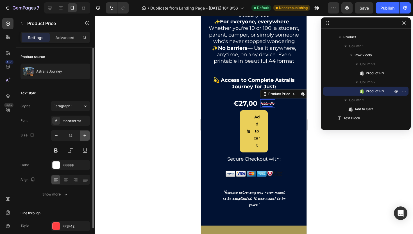
click at [85, 134] on icon "button" at bounding box center [85, 136] width 6 height 6
type input "18"
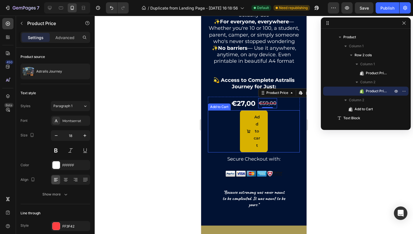
click at [259, 139] on button "Add to cart" at bounding box center [254, 131] width 28 height 42
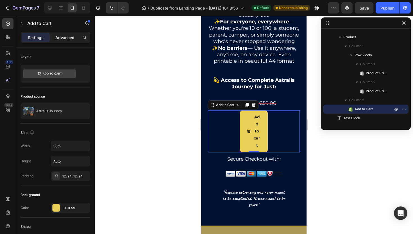
click at [66, 38] on p "Advanced" at bounding box center [64, 38] width 19 height 6
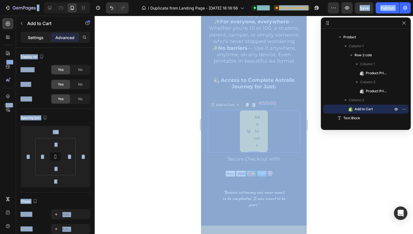
click at [42, 38] on p "Settings" at bounding box center [36, 38] width 16 height 6
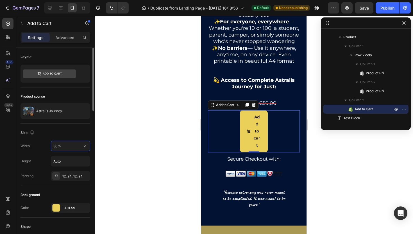
click at [52, 145] on input "30%" at bounding box center [70, 146] width 39 height 10
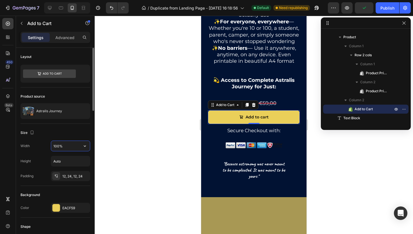
drag, startPoint x: 56, startPoint y: 148, endPoint x: 53, endPoint y: 146, distance: 3.2
click at [53, 146] on input "100%" at bounding box center [70, 146] width 39 height 10
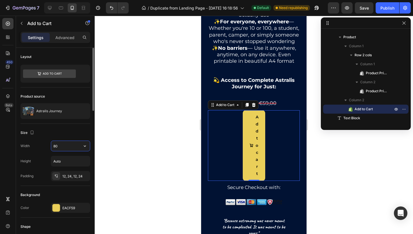
click at [80, 131] on div "Size" at bounding box center [56, 132] width 70 height 9
click at [70, 144] on input "80" at bounding box center [70, 146] width 39 height 10
click at [88, 145] on button "button" at bounding box center [85, 146] width 10 height 10
click at [80, 168] on span "100%" at bounding box center [80, 170] width 9 height 5
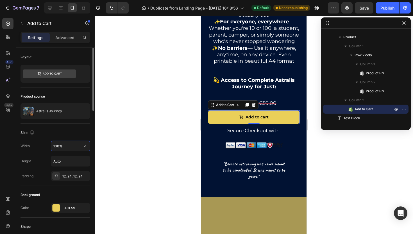
drag, startPoint x: 58, startPoint y: 147, endPoint x: 54, endPoint y: 146, distance: 4.2
click at [54, 146] on input "100%" at bounding box center [70, 146] width 39 height 10
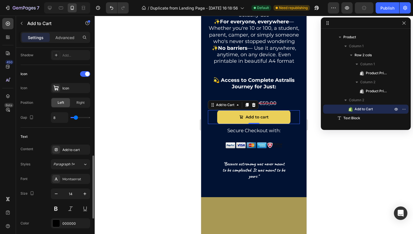
scroll to position [245, 0]
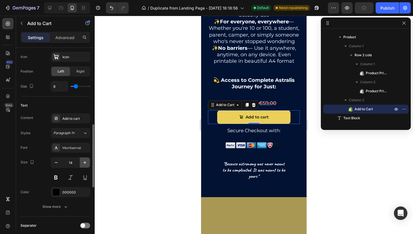
type input "80%"
click at [85, 160] on icon "button" at bounding box center [85, 163] width 6 height 6
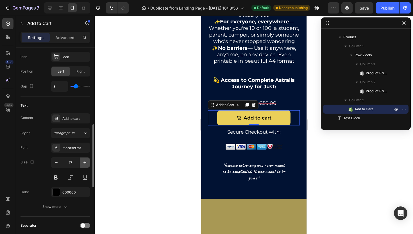
click at [85, 160] on icon "button" at bounding box center [85, 163] width 6 height 6
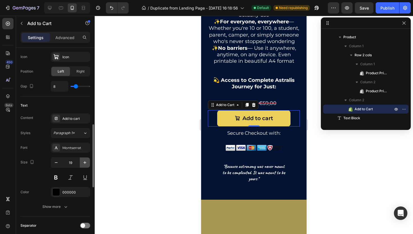
click at [85, 160] on icon "button" at bounding box center [85, 163] width 6 height 6
type input "20"
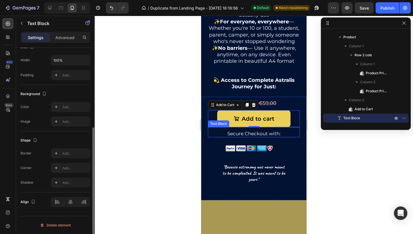
click at [261, 137] on p "Secure Checkout with:" at bounding box center [253, 133] width 91 height 6
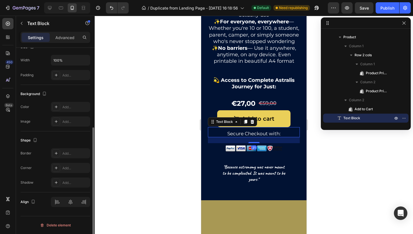
scroll to position [0, 0]
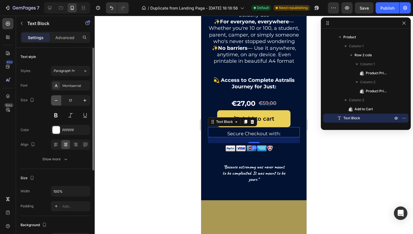
click at [61, 99] on button "button" at bounding box center [56, 100] width 10 height 10
click at [59, 100] on button "button" at bounding box center [56, 100] width 10 height 10
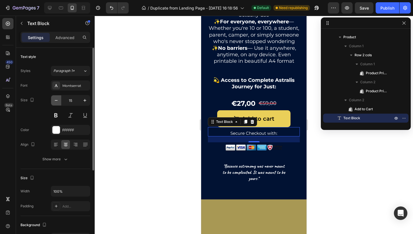
type input "14"
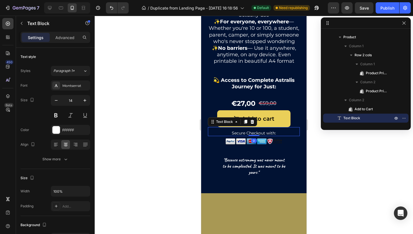
drag, startPoint x: 255, startPoint y: 165, endPoint x: 255, endPoint y: 151, distance: 13.2
click at [255, 136] on div "Secure Checkout with: Text Block 0" at bounding box center [254, 131] width 92 height 9
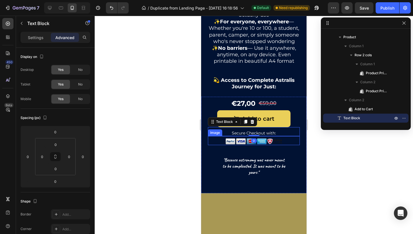
click at [295, 145] on div at bounding box center [254, 141] width 92 height 8
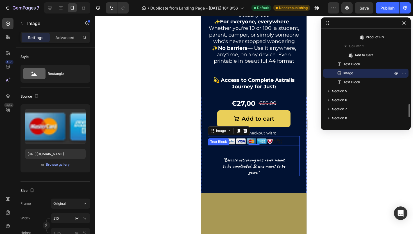
click at [285, 176] on div ""Because astronomy was never meant to be complicated. It was meant to be yours.…" at bounding box center [254, 160] width 92 height 31
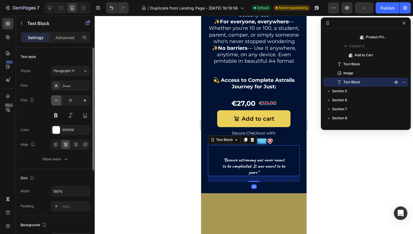
click at [57, 102] on icon "button" at bounding box center [56, 100] width 6 height 6
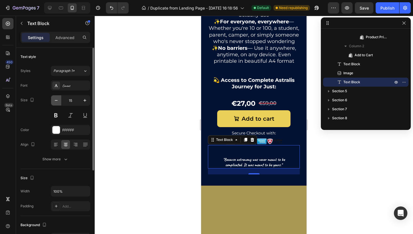
click at [57, 102] on icon "button" at bounding box center [56, 100] width 6 height 6
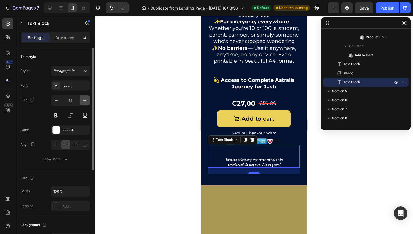
click at [83, 99] on icon "button" at bounding box center [85, 100] width 6 height 6
type input "16"
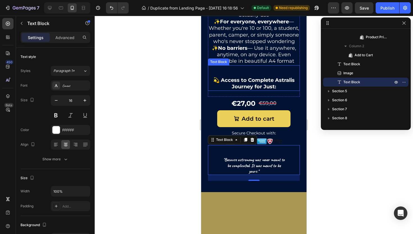
click at [278, 91] on div "💫 Access to Complete Astralis Journey for Just: Text Block" at bounding box center [254, 78] width 92 height 26
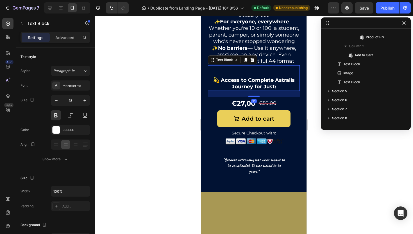
scroll to position [394, 0]
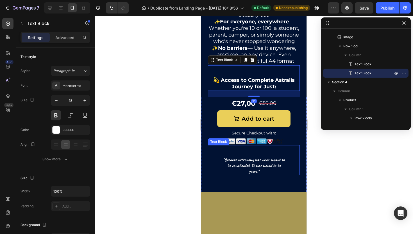
click at [261, 174] on strong ""Because astronomy was never meant to be complicated. It was meant to be yours."" at bounding box center [253, 165] width 61 height 17
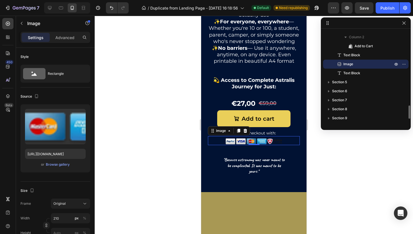
click at [281, 145] on div "Image 0" at bounding box center [254, 140] width 92 height 9
click at [263, 174] on strong ""Because astronomy was never meant to be complicated. It was meant to be yours."" at bounding box center [253, 165] width 61 height 17
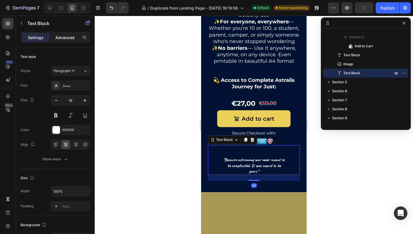
click at [71, 38] on p "Advanced" at bounding box center [64, 38] width 19 height 6
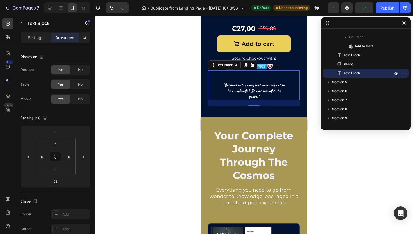
scroll to position [889, 0]
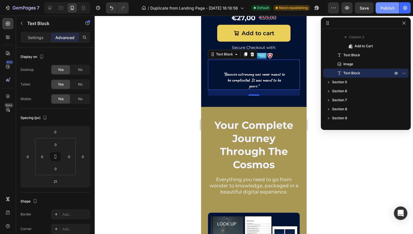
click at [382, 12] on button "Publish" at bounding box center [388, 7] width 24 height 11
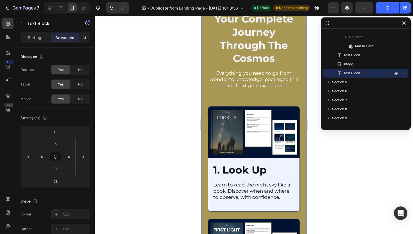
scroll to position [939, 0]
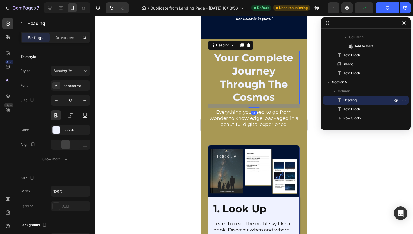
click at [258, 79] on h2 "your complete journey through the cosmos" at bounding box center [254, 78] width 92 height 54
click at [69, 103] on input "36" at bounding box center [70, 100] width 19 height 10
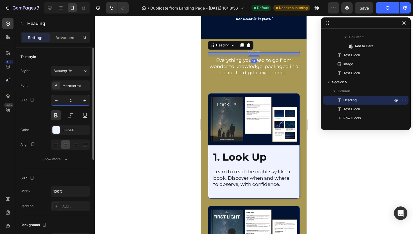
type input "28"
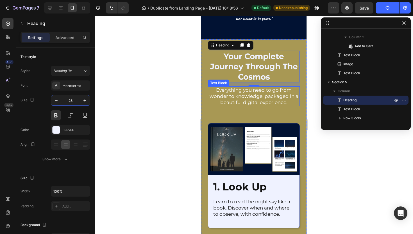
click at [259, 92] on p "Everything you need to go from wonder to knowledge, packaged in a beautiful dig…" at bounding box center [253, 96] width 91 height 19
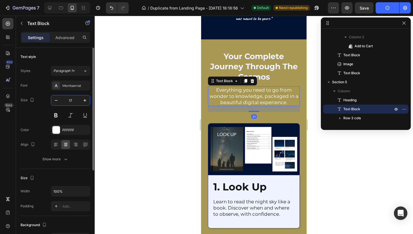
click at [74, 101] on input "17" at bounding box center [70, 100] width 19 height 10
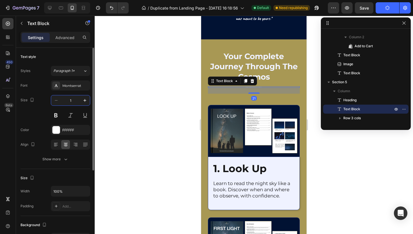
type input "18"
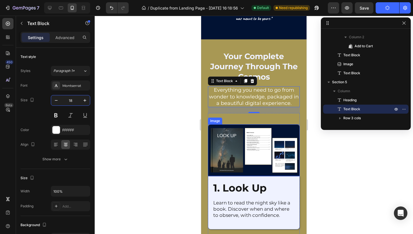
click at [246, 157] on img at bounding box center [254, 150] width 92 height 52
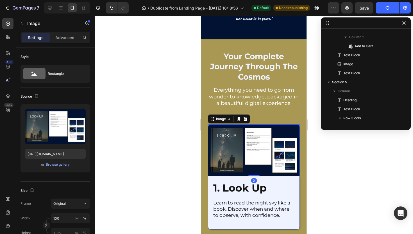
scroll to position [583, 0]
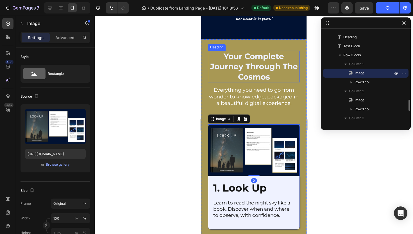
click at [260, 72] on h2 "your complete journey through the cosmos" at bounding box center [254, 67] width 92 height 32
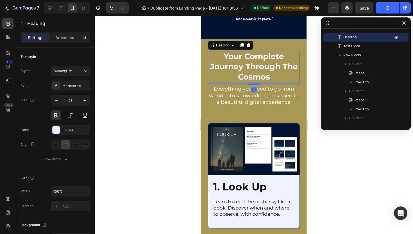
click at [253, 84] on div at bounding box center [253, 84] width 11 height 2
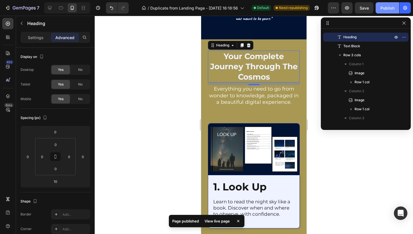
click at [387, 5] on div "Publish" at bounding box center [387, 8] width 14 height 6
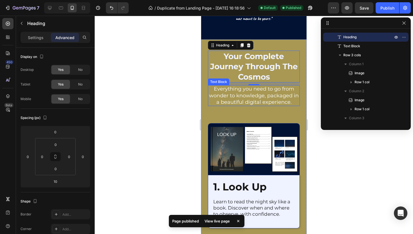
click at [270, 101] on p "Everything you need to go from wonder to knowledge, packaged in a beautiful dig…" at bounding box center [253, 96] width 91 height 20
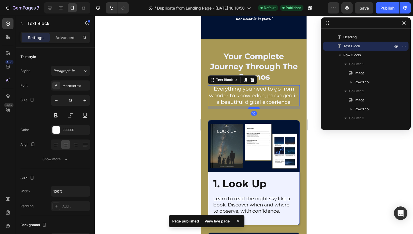
drag, startPoint x: 255, startPoint y: 111, endPoint x: 255, endPoint y: 108, distance: 3.1
click at [255, 108] on div at bounding box center [253, 108] width 11 height 2
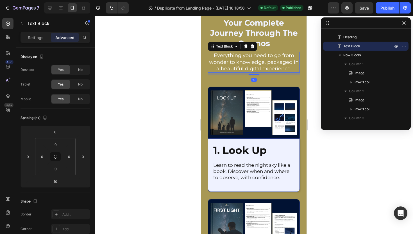
scroll to position [973, 0]
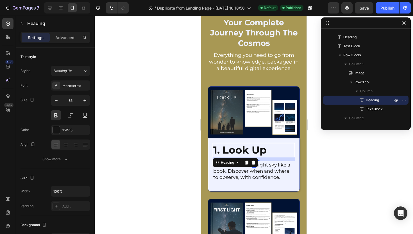
click at [243, 144] on h2 "1. look up" at bounding box center [254, 150] width 82 height 14
click at [74, 100] on input "36" at bounding box center [70, 100] width 19 height 10
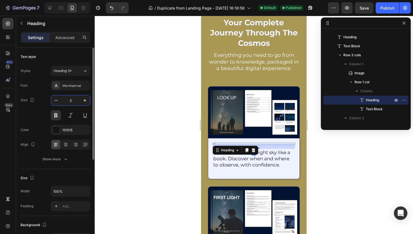
type input "24"
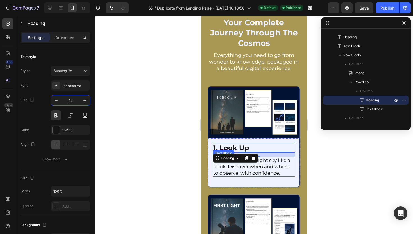
click at [254, 176] on p "Learn to read the night sky like a book. Discover when and where to observe, wi…" at bounding box center [253, 166] width 81 height 19
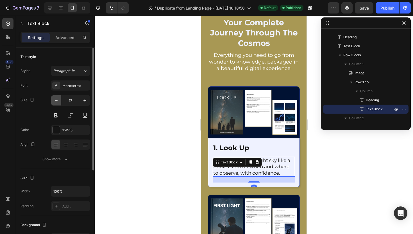
click at [57, 99] on icon "button" at bounding box center [56, 100] width 6 height 6
type input "16"
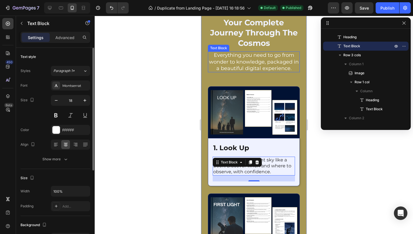
click at [278, 66] on p "Everything you need to go from wonder to knowledge, packaged in a beautiful dig…" at bounding box center [253, 62] width 91 height 20
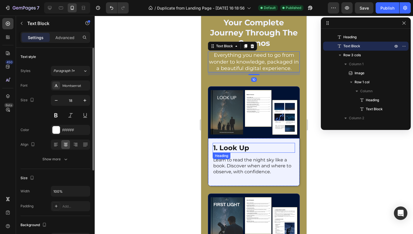
click at [238, 146] on h2 "1. look up" at bounding box center [254, 148] width 82 height 10
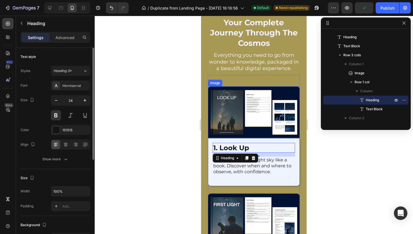
click at [266, 111] on img at bounding box center [254, 112] width 92 height 52
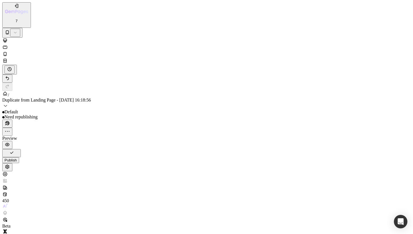
scroll to position [1015, 0]
type input "10"
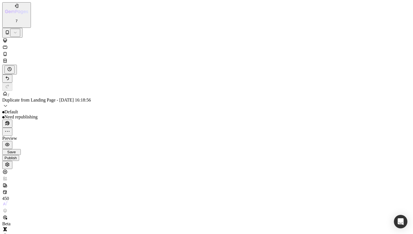
scroll to position [664, 0]
type input "10"
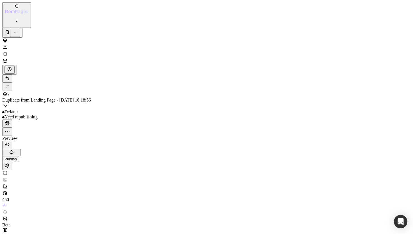
type input "24"
type input "16"
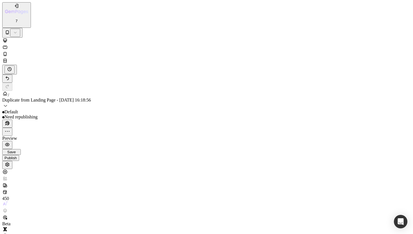
scroll to position [1245, 0]
type input "24"
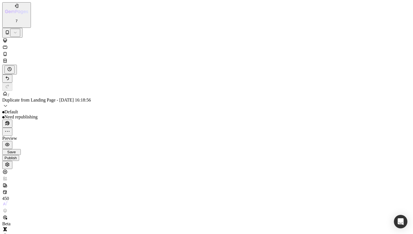
type input "16"
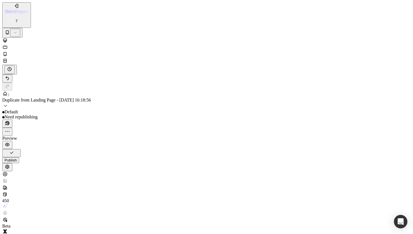
type input "10"
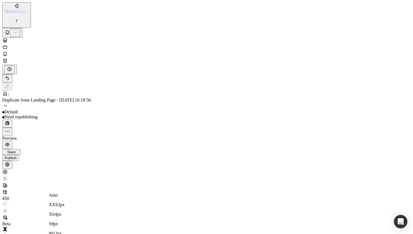
type input "10"
type input "24"
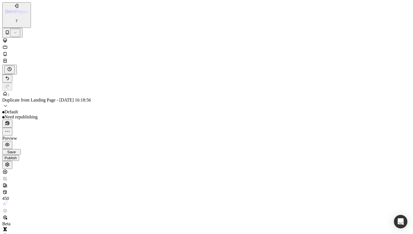
type input "16"
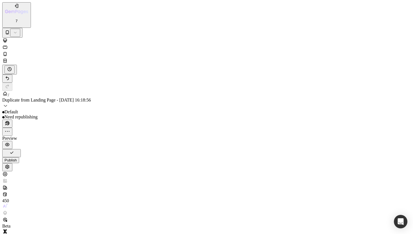
scroll to position [834, 0]
type input "24"
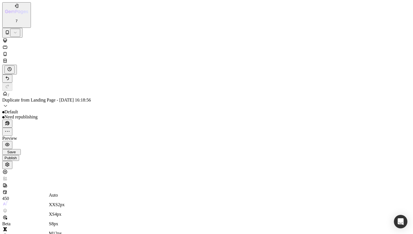
type input "10"
type input "16"
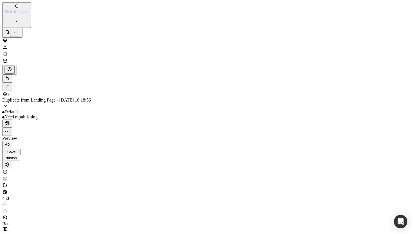
type input "24"
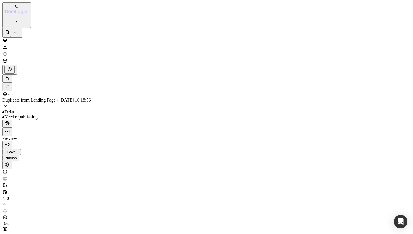
type input "10"
type input "16"
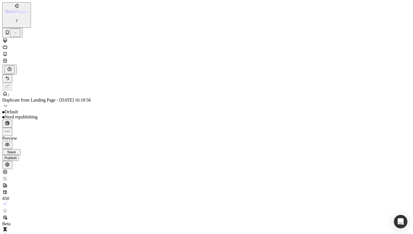
scroll to position [1616, 0]
type input "24"
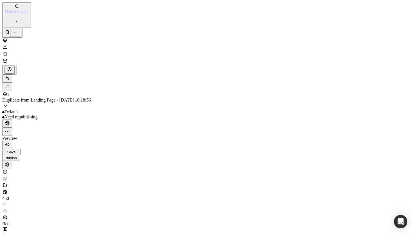
type input "10"
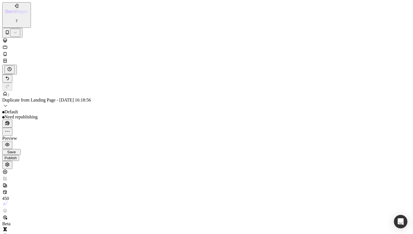
type input "16"
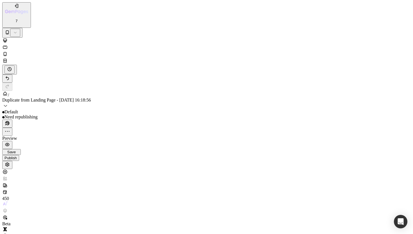
type input "24"
type input "16"
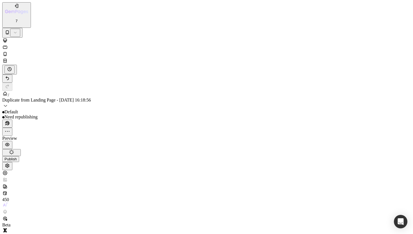
scroll to position [1861, 0]
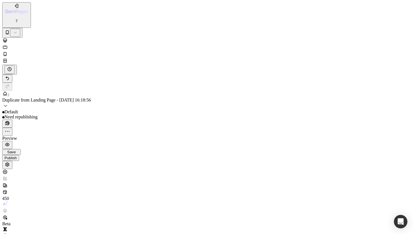
type input "24"
type input "16"
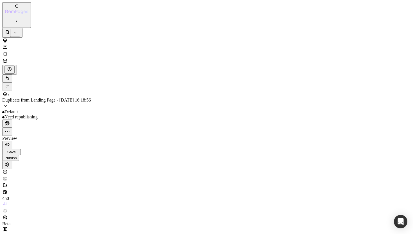
scroll to position [1964, 0]
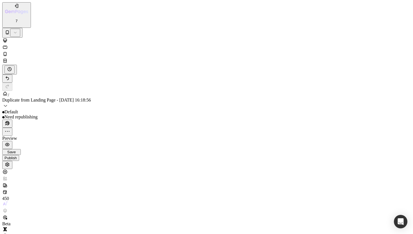
drag, startPoint x: 53, startPoint y: 7758, endPoint x: 52, endPoint y: 7755, distance: 3.2
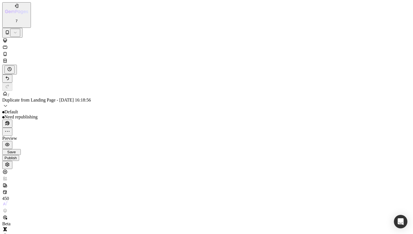
drag, startPoint x: 51, startPoint y: 3877, endPoint x: 51, endPoint y: 3874, distance: 3.4
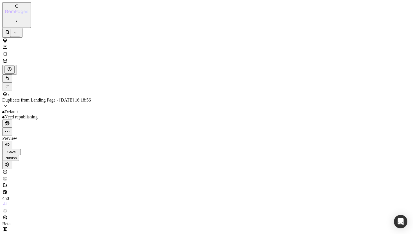
type input "10"
drag, startPoint x: 57, startPoint y: 3864, endPoint x: 57, endPoint y: 3861, distance: 3.1
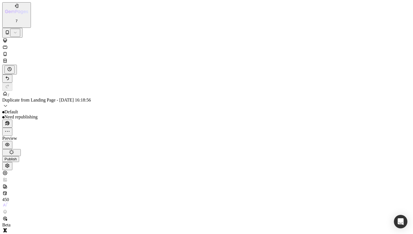
type input "10"
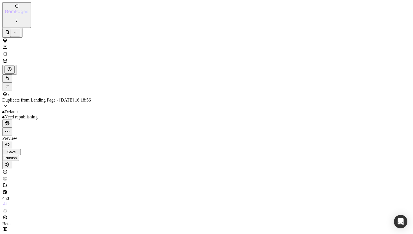
drag, startPoint x: 51, startPoint y: 3872, endPoint x: 51, endPoint y: 3870, distance: 2.9
type input "10"
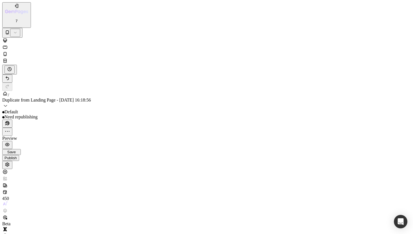
scroll to position [843, 0]
drag, startPoint x: 51, startPoint y: 3870, endPoint x: 50, endPoint y: 3867, distance: 3.1
type input "10"
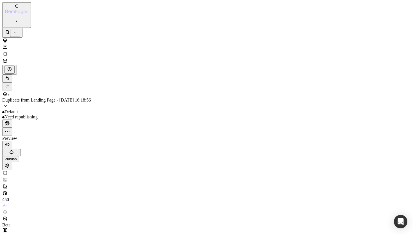
drag, startPoint x: 53, startPoint y: 3765, endPoint x: 51, endPoint y: 3762, distance: 3.5
type input "10"
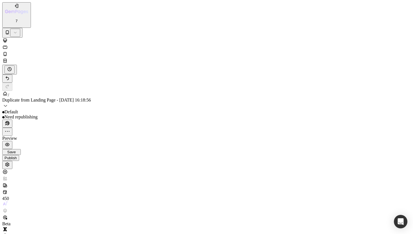
type input "10"
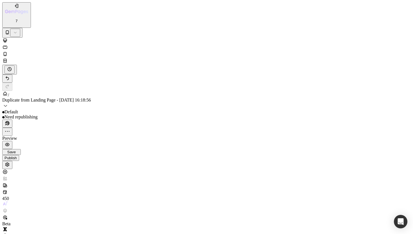
drag, startPoint x: 49, startPoint y: 3877, endPoint x: 47, endPoint y: 3874, distance: 3.7
type input "10"
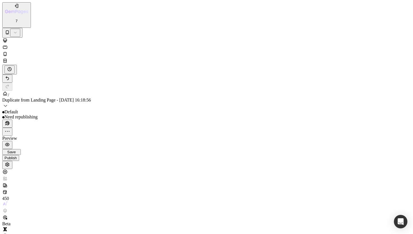
scroll to position [1880, 0]
drag, startPoint x: 53, startPoint y: 3877, endPoint x: 52, endPoint y: 3874, distance: 3.5
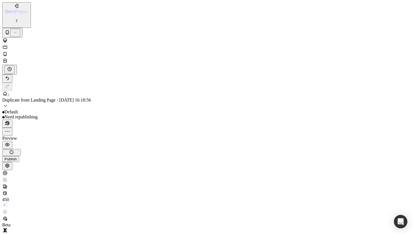
type input "10"
click at [17, 156] on div "Publish" at bounding box center [10, 158] width 12 height 4
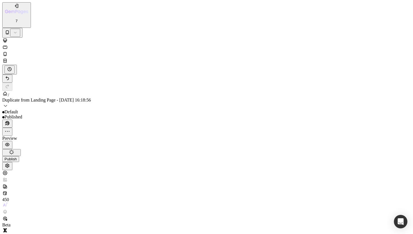
type input "80%"
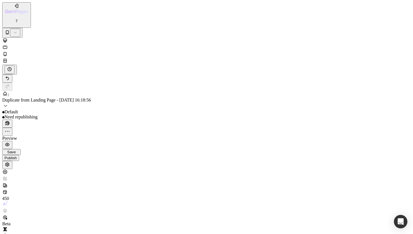
scroll to position [0, 0]
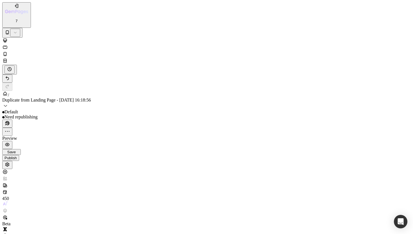
scroll to position [0, 0]
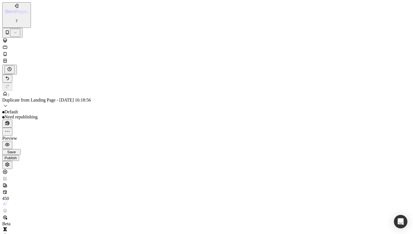
drag, startPoint x: 49, startPoint y: 8406, endPoint x: 24, endPoint y: 8406, distance: 24.4
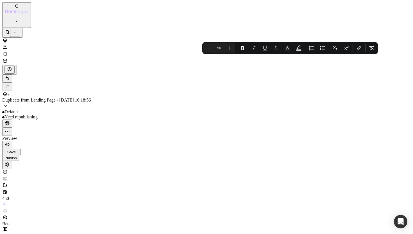
click at [221, 49] on input "50" at bounding box center [219, 48] width 11 height 7
type input "5"
type input "34"
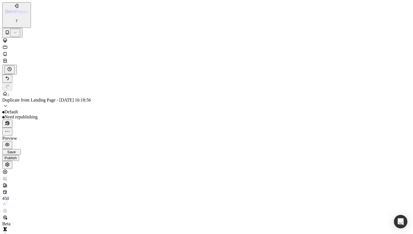
type input "0"
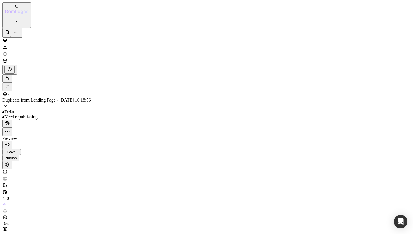
type input "18"
type input "100%"
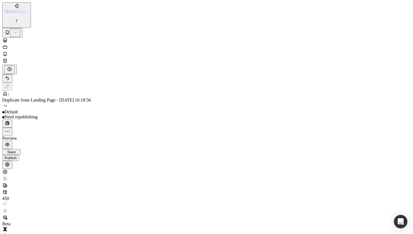
type input "20"
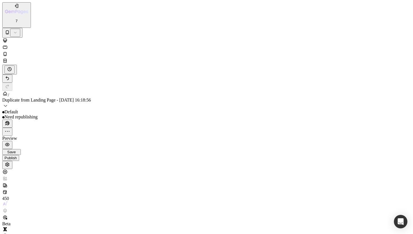
scroll to position [2187, 0]
type input "20"
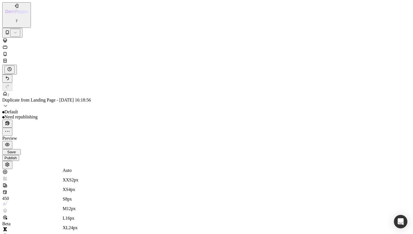
type input "0"
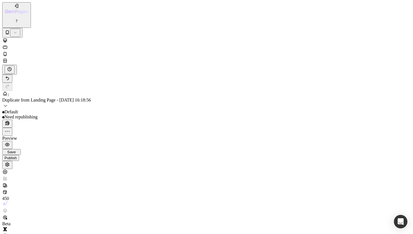
type input "20"
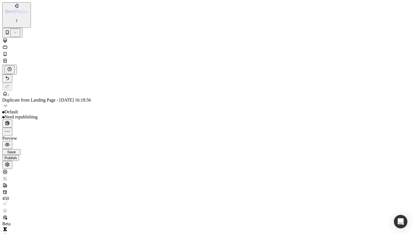
type input "18"
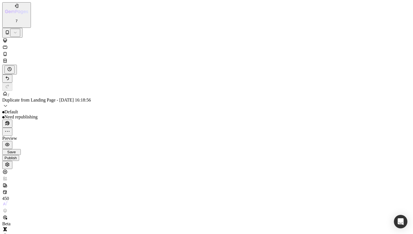
scroll to position [1230, 0]
type input "24"
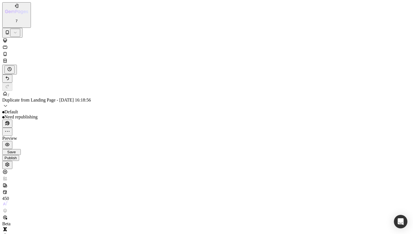
type input "18"
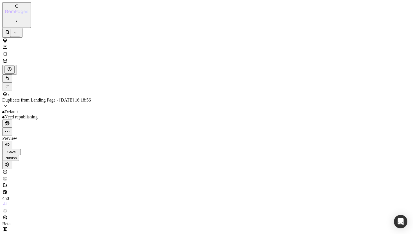
scroll to position [0, 0]
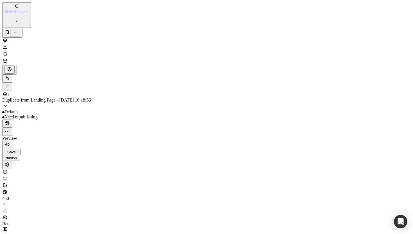
type input "80%"
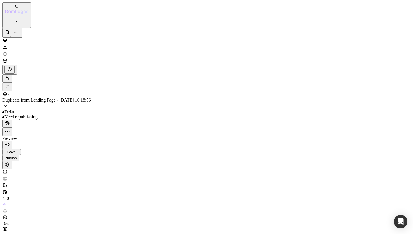
type input "19"
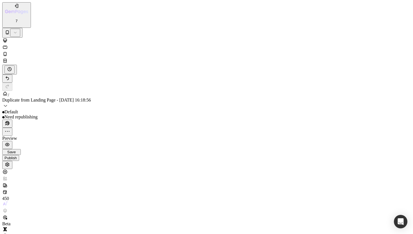
type input "14"
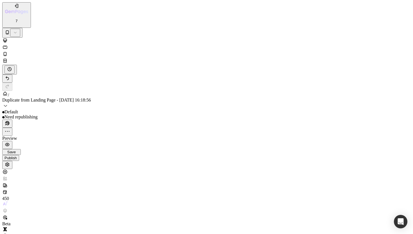
scroll to position [1149, 0]
drag, startPoint x: 58, startPoint y: 7801, endPoint x: 55, endPoint y: 7783, distance: 18.2
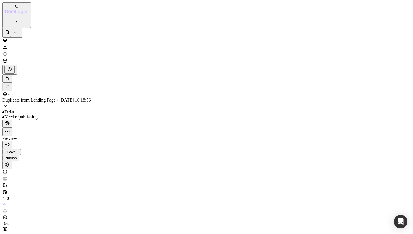
click at [17, 156] on div "Publish" at bounding box center [10, 158] width 12 height 4
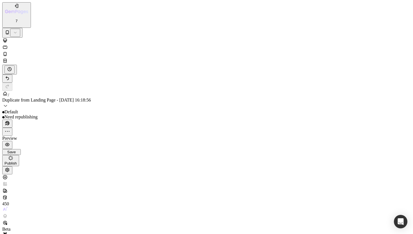
scroll to position [1320, 0]
type input "28"
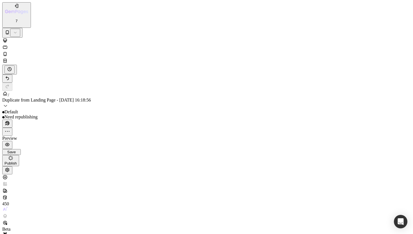
type input "31"
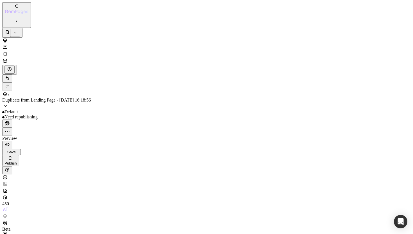
type input "35"
type input "24"
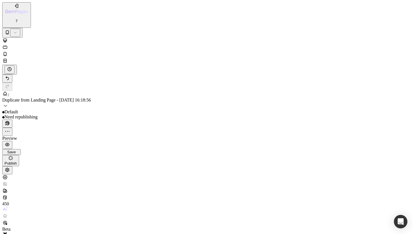
type input "35"
type input "24"
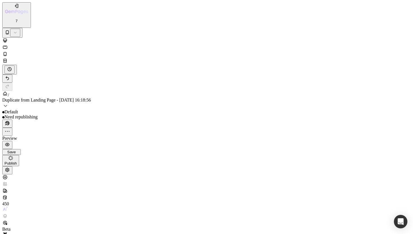
scroll to position [2409, 0]
type input "35"
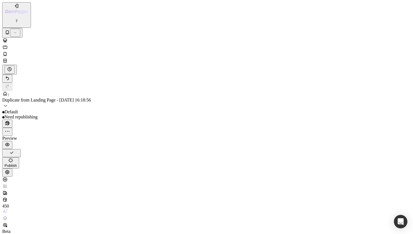
type input "24"
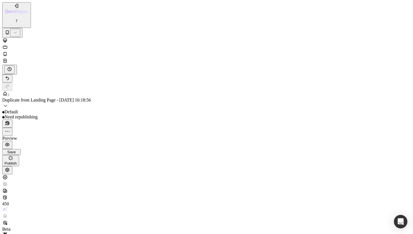
type input "24"
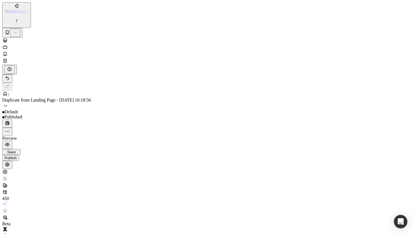
type input "35"
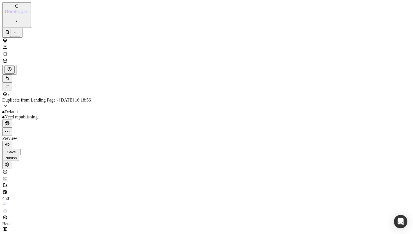
type input "24"
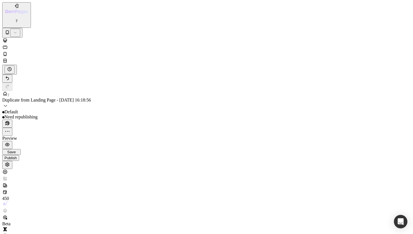
type input "24"
type input "35"
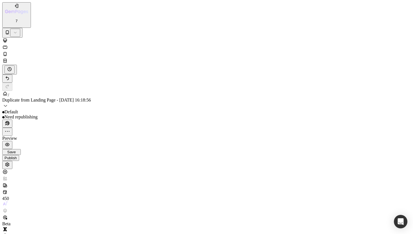
scroll to position [2665, 0]
type input "28"
drag, startPoint x: 55, startPoint y: 7756, endPoint x: 56, endPoint y: 7760, distance: 4.4
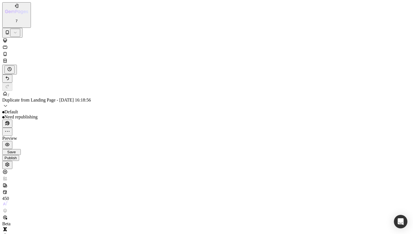
scroll to position [7, 0]
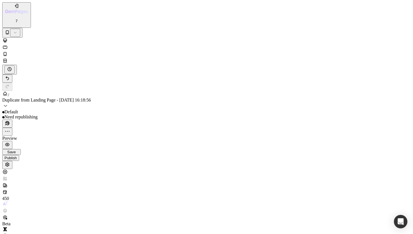
scroll to position [134, 0]
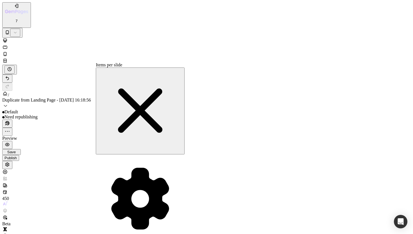
click at [96, 154] on span at bounding box center [96, 154] width 0 height 0
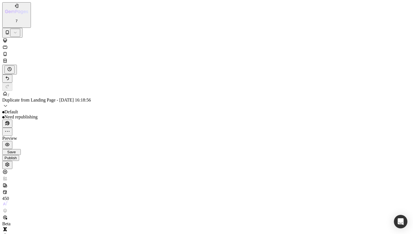
scroll to position [2743, 0]
type input "16"
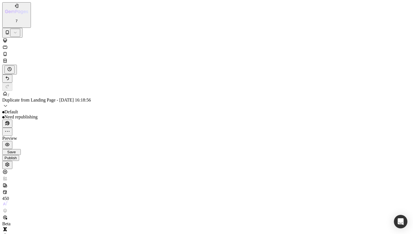
type input "16"
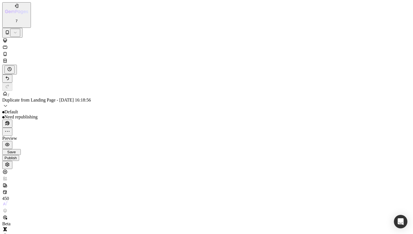
type input "16"
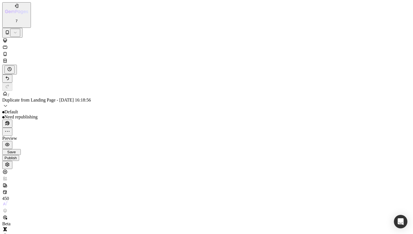
type input "16"
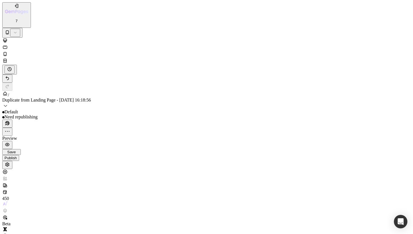
type input "16"
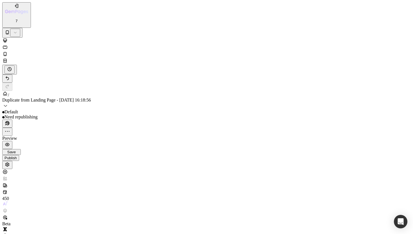
scroll to position [1850, 0]
type input "16"
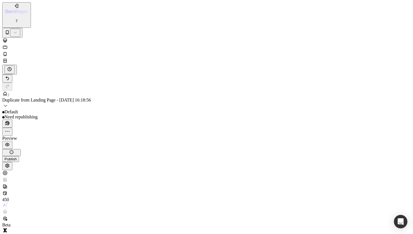
type input "16"
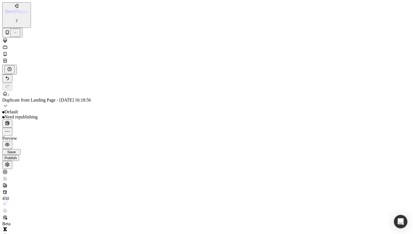
type input "16"
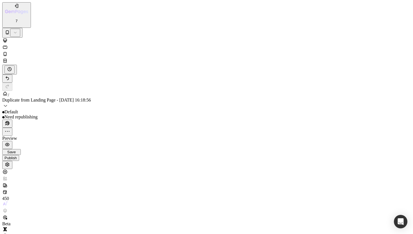
type input "16"
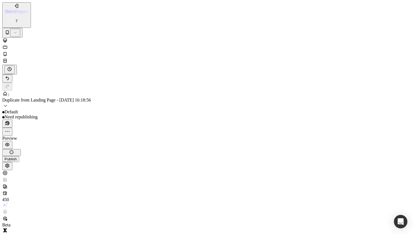
type input "16"
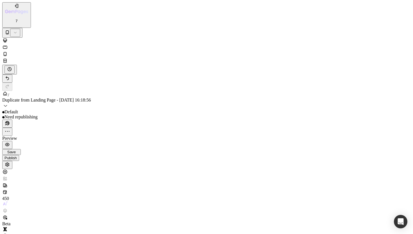
scroll to position [2012, 0]
type input "16"
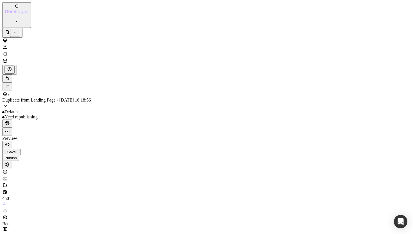
type input "16"
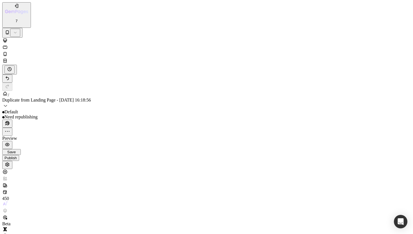
type input "16"
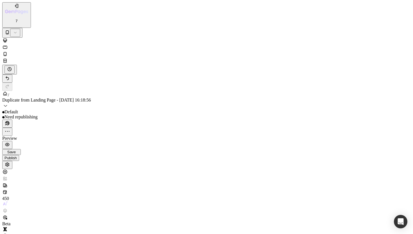
type input "16"
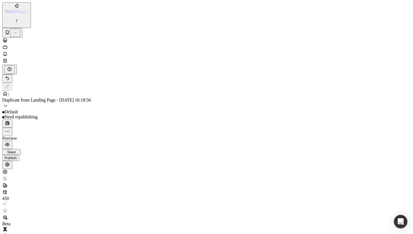
type input "16"
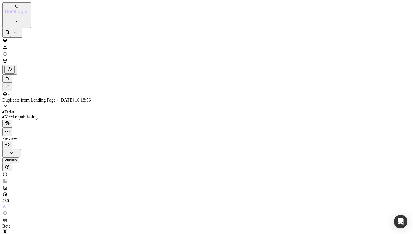
scroll to position [2868, 0]
type input "28"
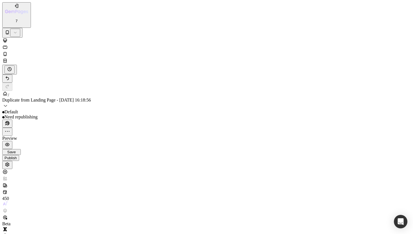
drag, startPoint x: 55, startPoint y: 7730, endPoint x: 54, endPoint y: 7734, distance: 4.5
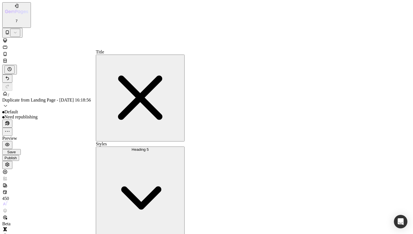
type input "20"
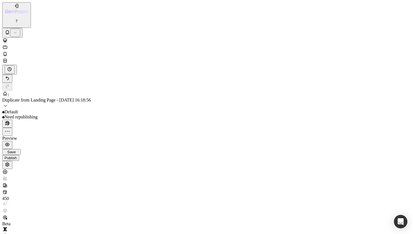
scroll to position [3052, 0]
type input "28"
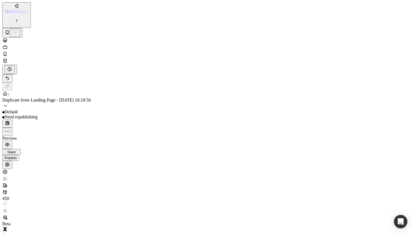
drag, startPoint x: 54, startPoint y: 7751, endPoint x: 52, endPoint y: 7756, distance: 5.0
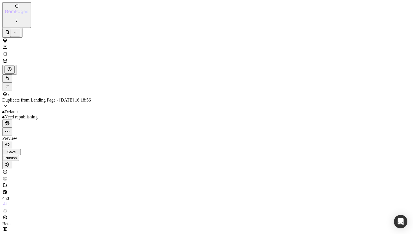
type input "100"
drag, startPoint x: 57, startPoint y: 5617, endPoint x: 58, endPoint y: 5620, distance: 3.0
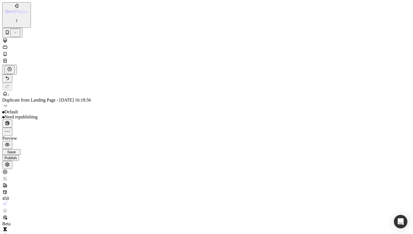
scroll to position [0, 0]
type input "18"
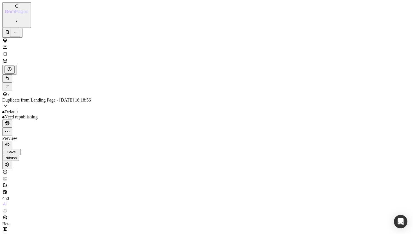
scroll to position [2417, 0]
type input "24"
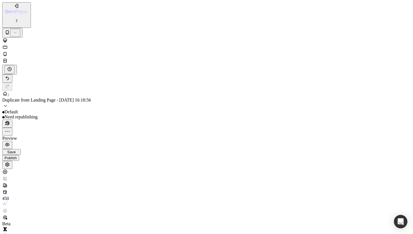
type input "18"
type input "80%"
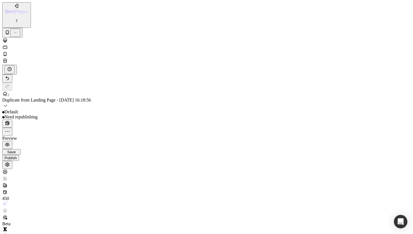
type input "20"
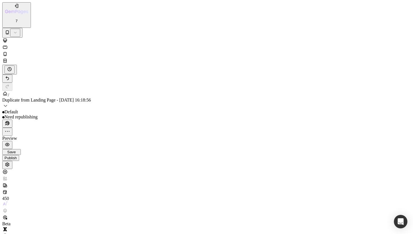
type input "14"
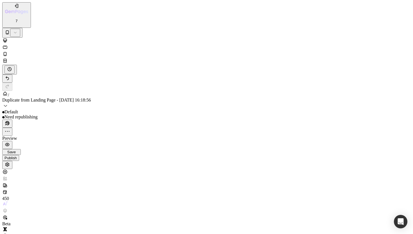
drag, startPoint x: 51, startPoint y: 7752, endPoint x: 53, endPoint y: 7740, distance: 12.5
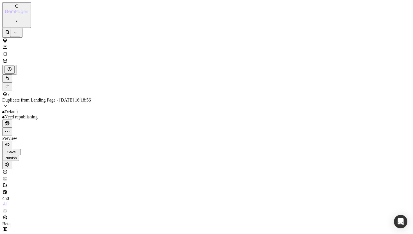
type input "15"
drag, startPoint x: 50, startPoint y: 3833, endPoint x: 49, endPoint y: 3823, distance: 9.6
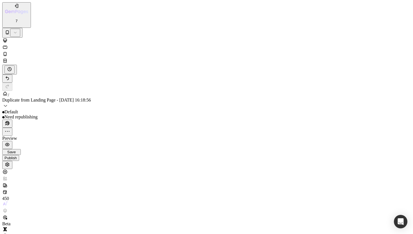
type input "0"
click at [19, 155] on button "Publish" at bounding box center [10, 158] width 17 height 6
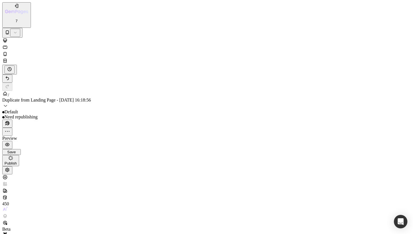
scroll to position [2079, 0]
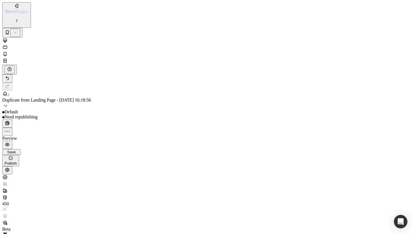
type input "25"
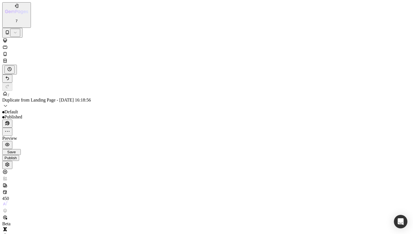
type input "25"
click at [17, 156] on div "Publish" at bounding box center [10, 158] width 12 height 4
click at [14, 9] on icon "button" at bounding box center [17, 6] width 6 height 6
